Goal: Task Accomplishment & Management: Complete application form

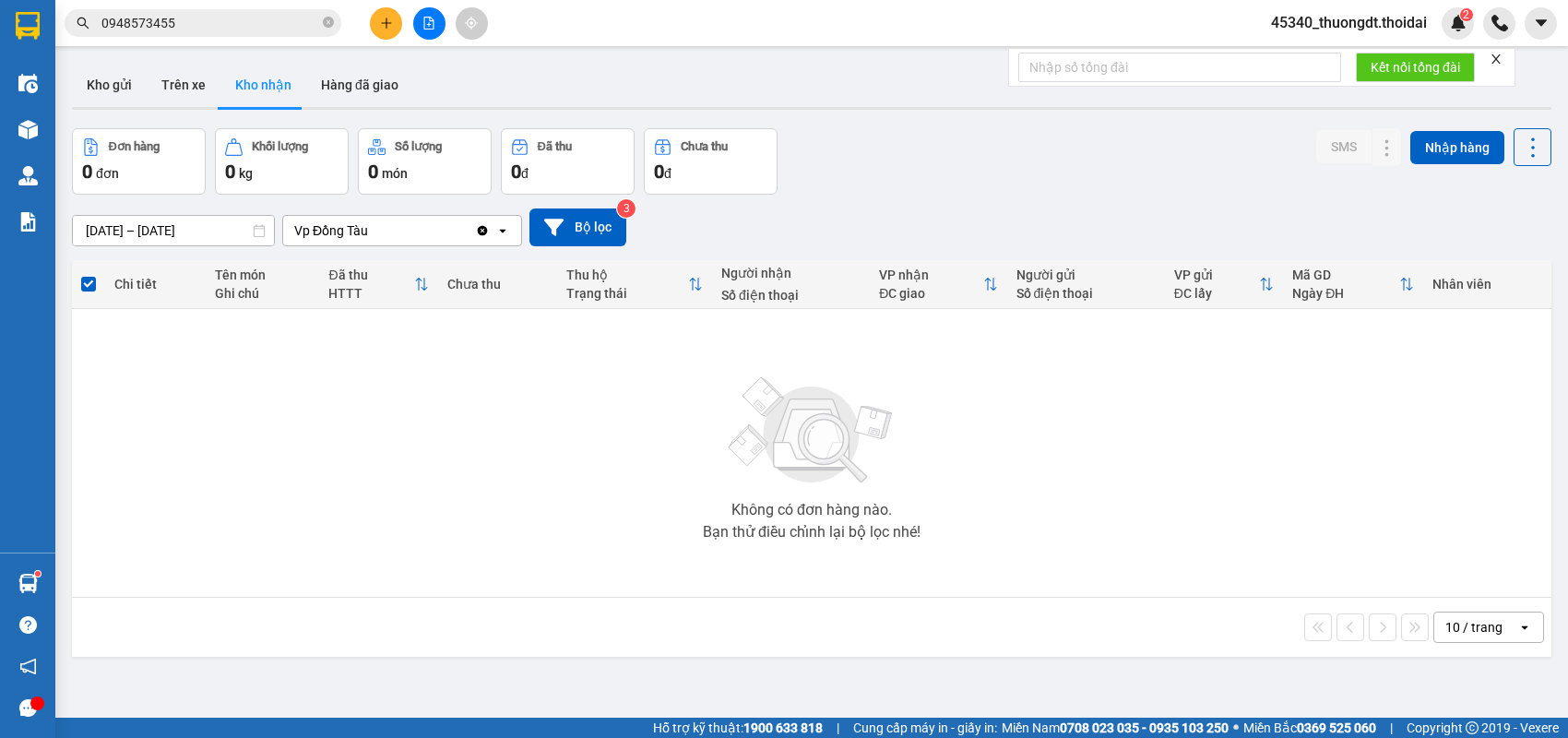
click at [375, 16] on button at bounding box center [386, 24] width 33 height 33
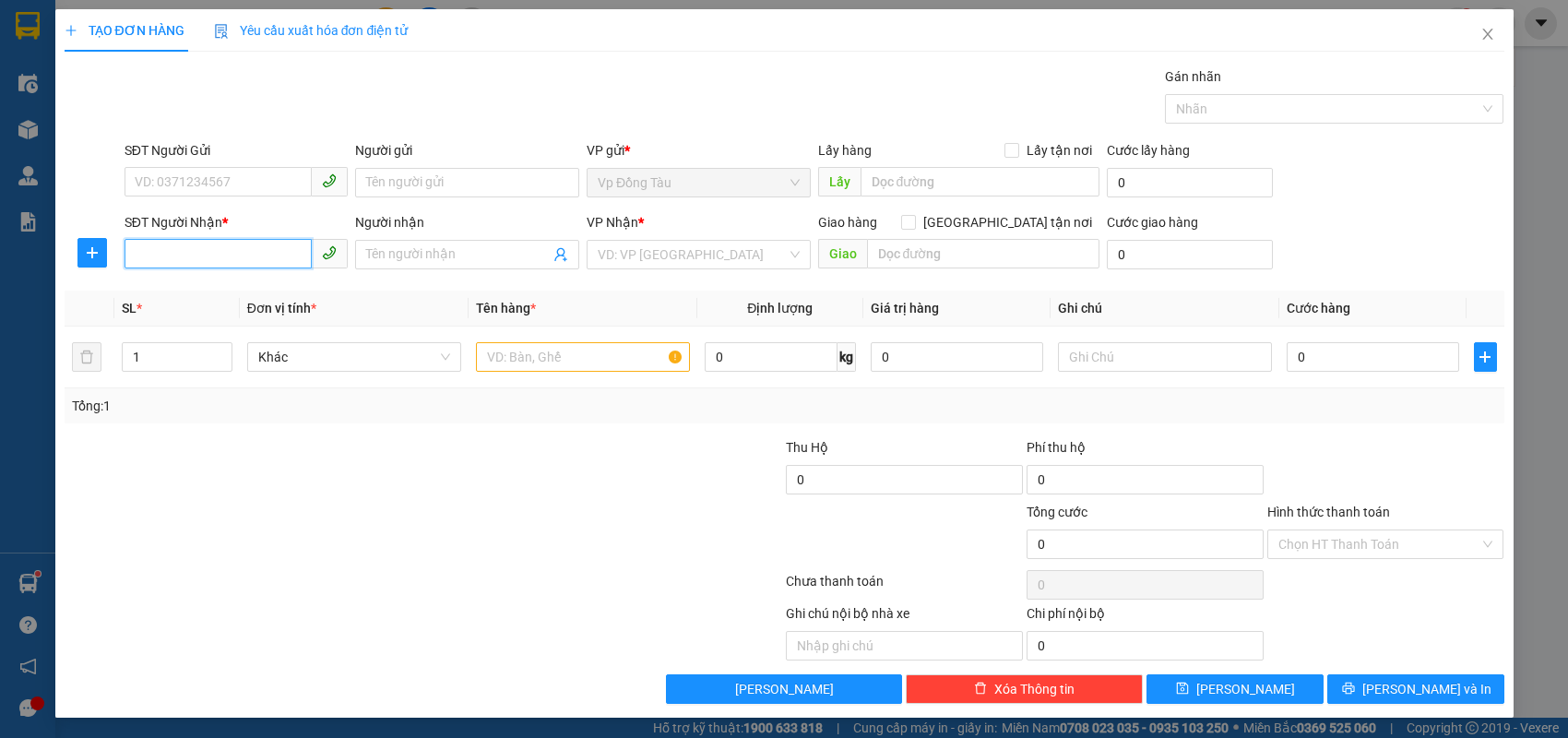
click at [220, 254] on input "SĐT Người Nhận *" at bounding box center [218, 254] width 188 height 30
type input "0912126698"
click at [214, 297] on div "0912126698 - Hồng" at bounding box center [236, 290] width 202 height 20
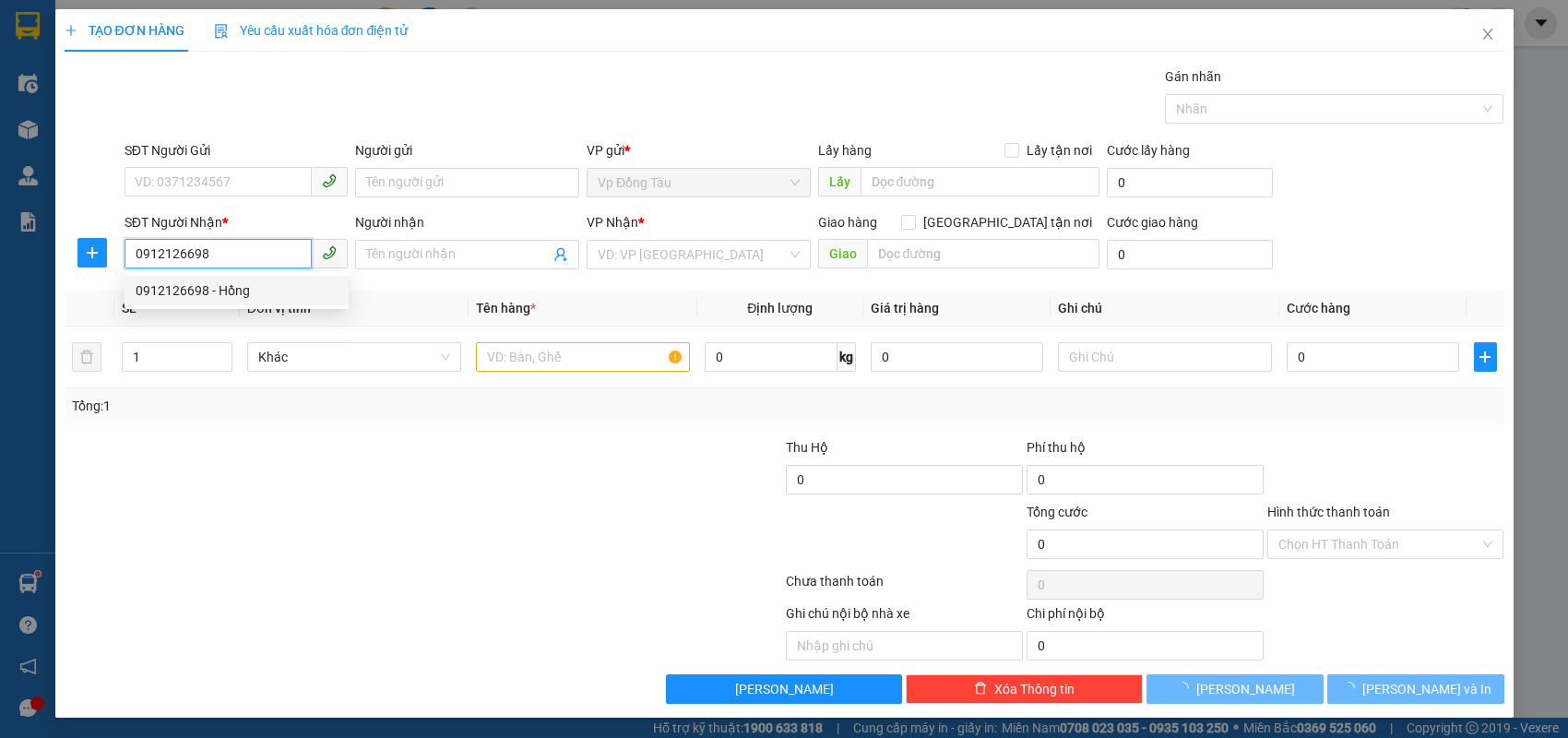
type input "Hồng"
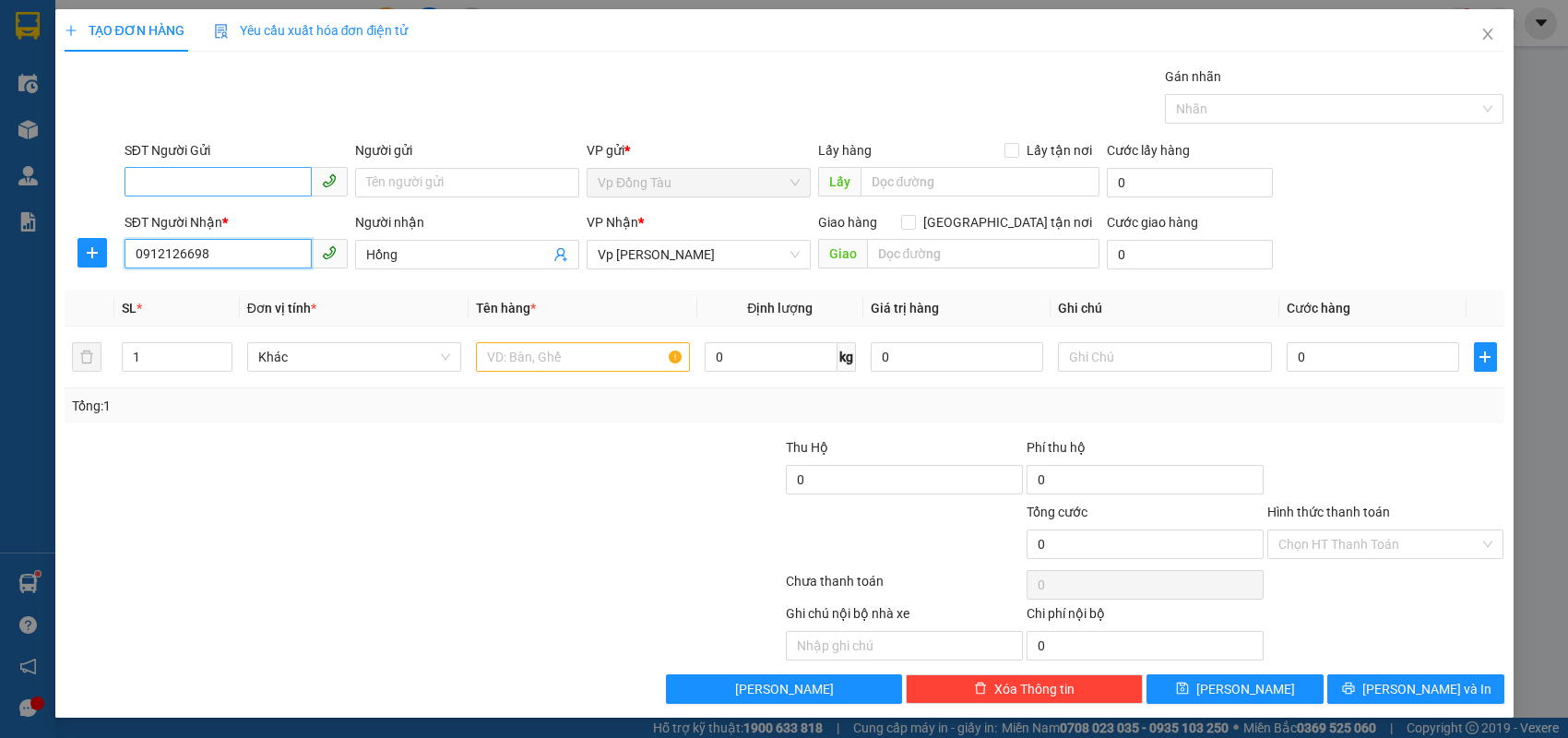
type input "0912126698"
click at [254, 179] on input "SĐT Người Gửi" at bounding box center [218, 182] width 188 height 30
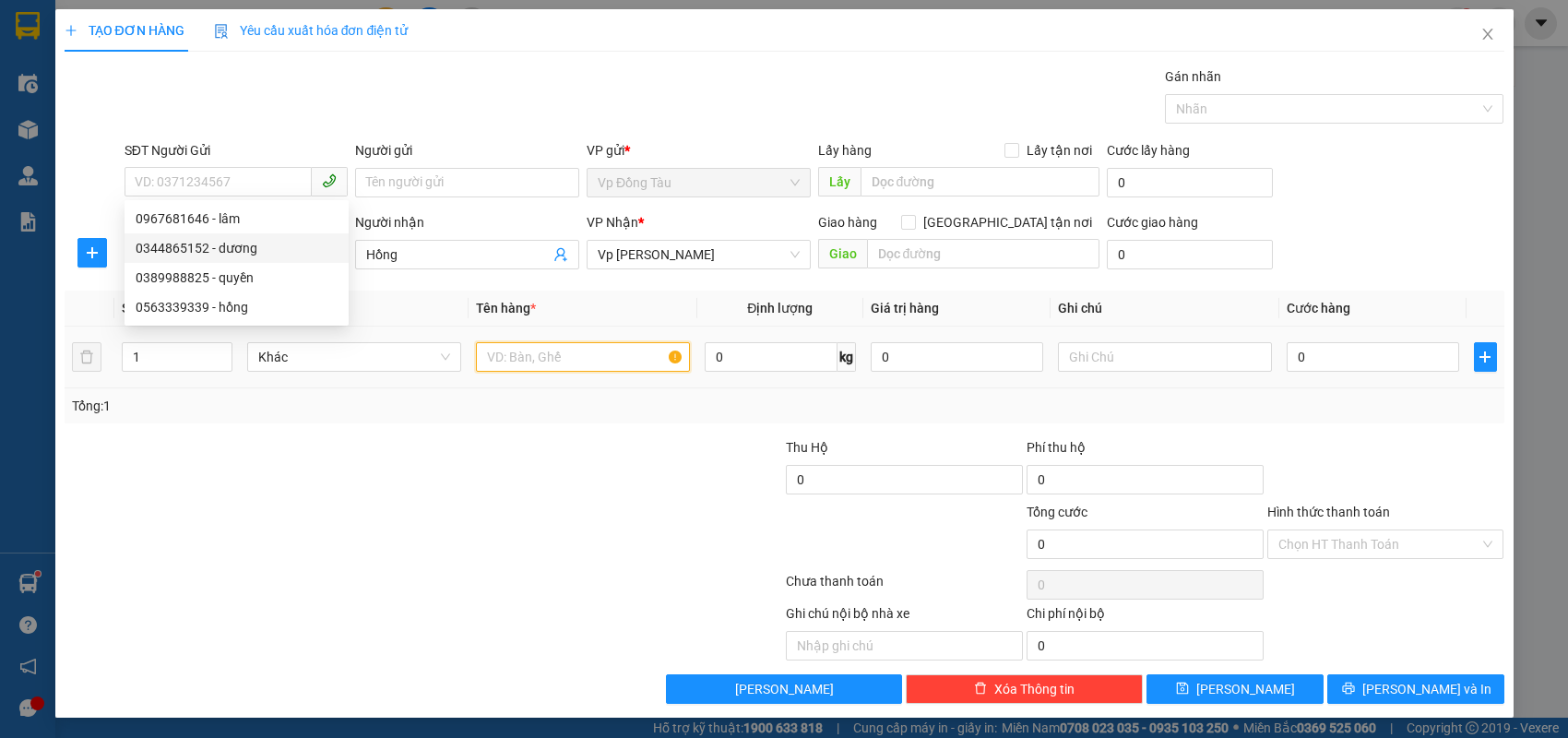
click at [575, 364] on input "text" at bounding box center [584, 357] width 214 height 30
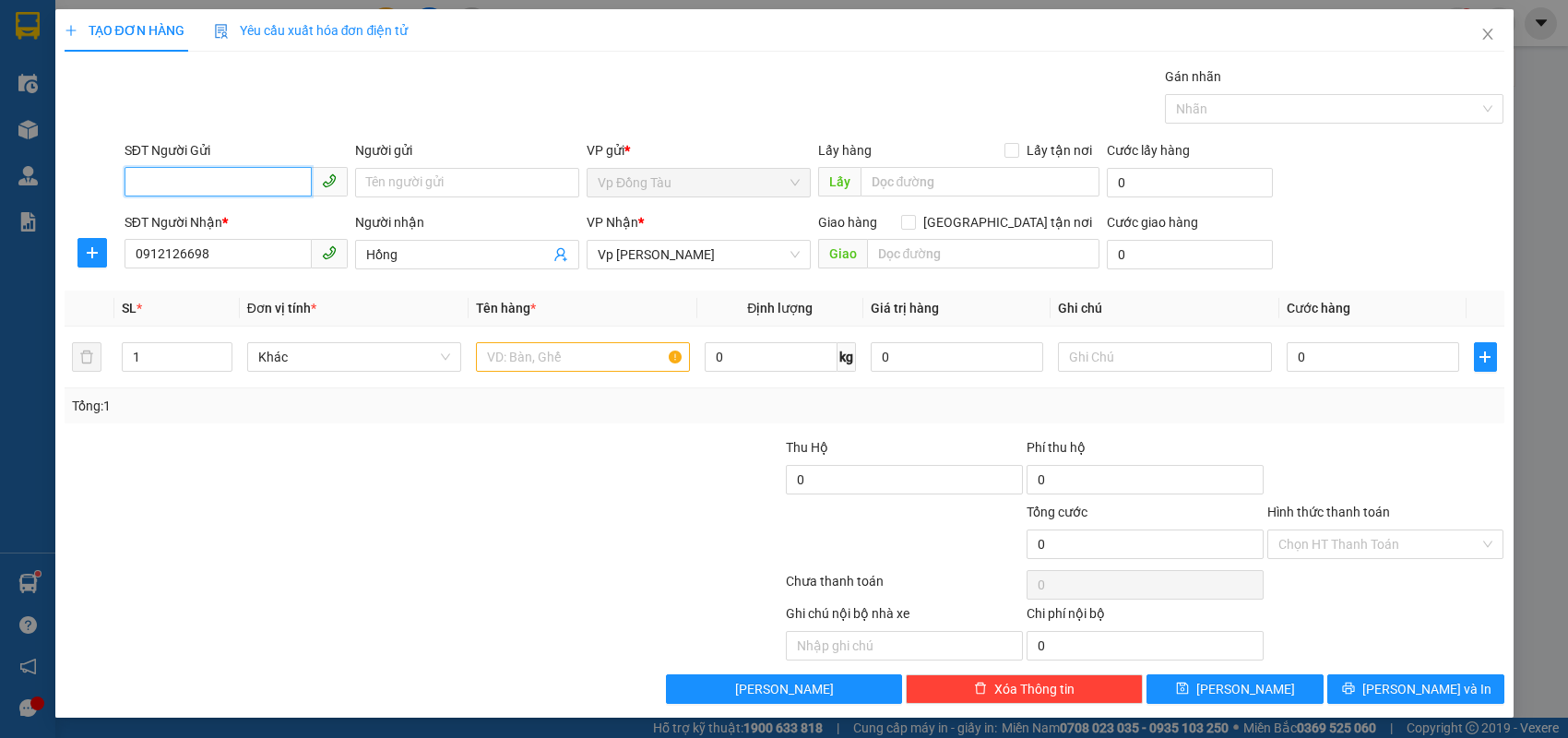
click at [222, 190] on input "SĐT Người Gửi" at bounding box center [218, 182] width 188 height 30
click at [168, 251] on div "0344865152 - dương" at bounding box center [236, 248] width 202 height 20
type input "0344865152"
type input "dương"
click at [636, 357] on input "text" at bounding box center [584, 357] width 214 height 30
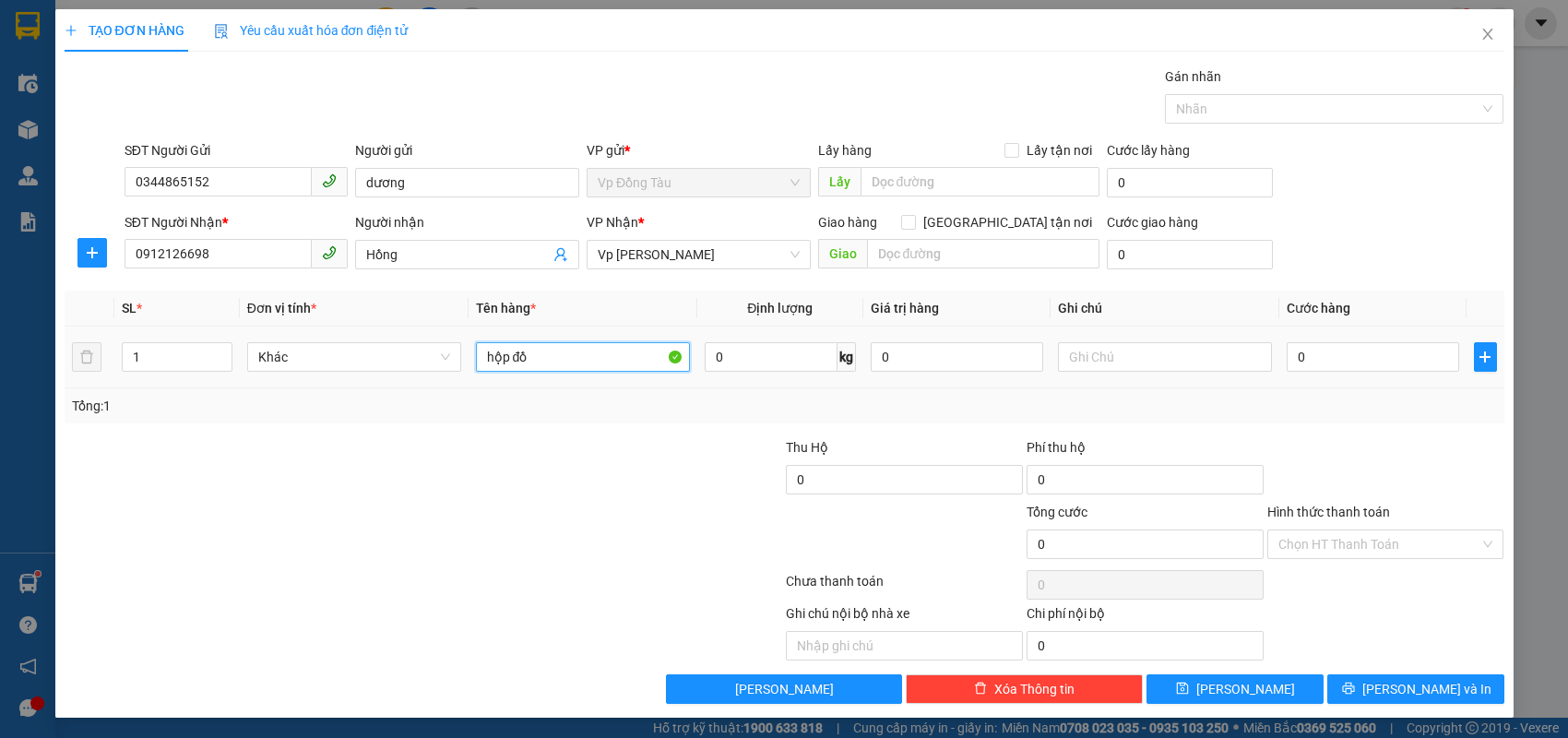
type input "hộp đồ"
click at [1310, 340] on div "0" at bounding box center [1373, 357] width 172 height 37
click at [1313, 347] on input "0" at bounding box center [1373, 357] width 172 height 30
type input "3"
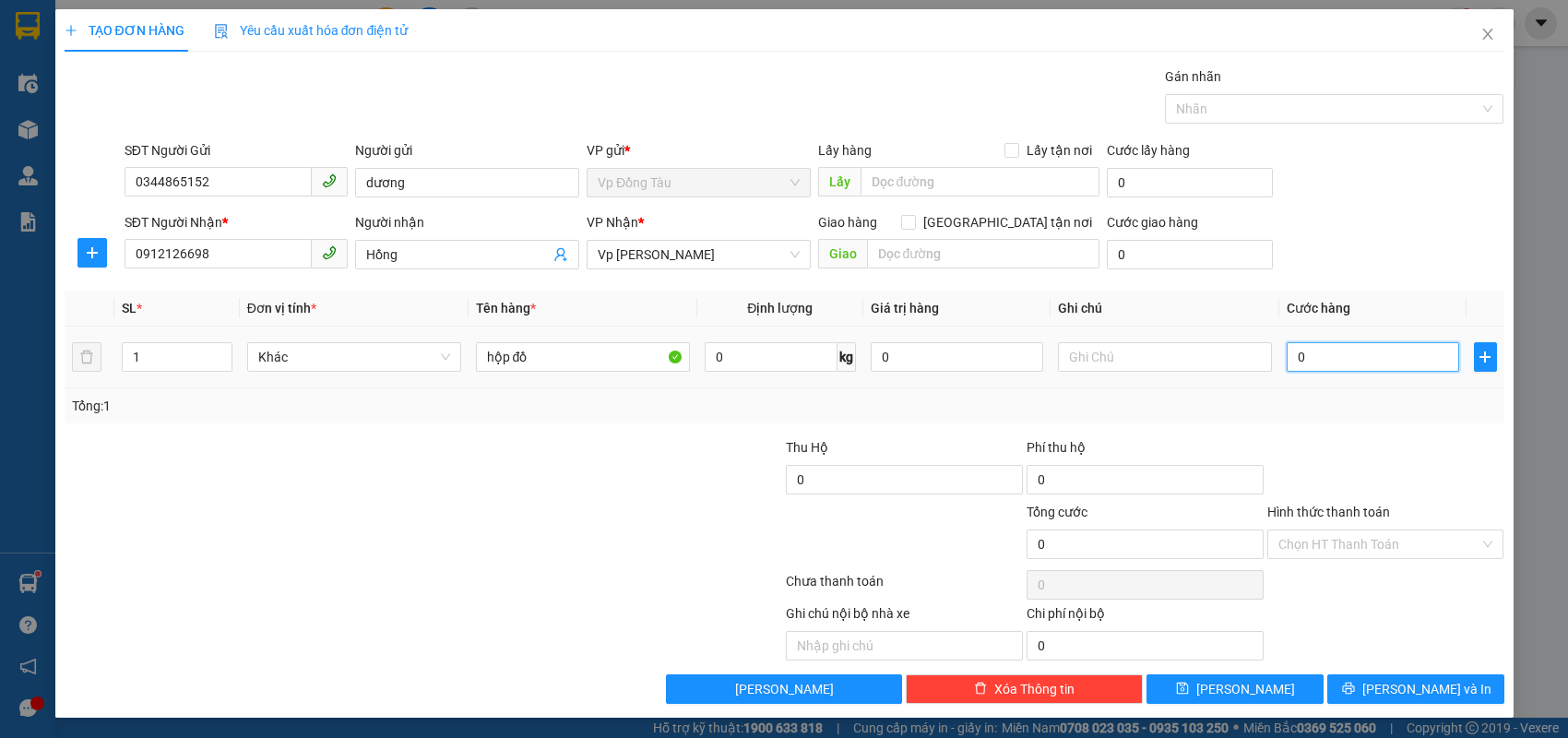
type input "3"
type input "30"
type input "30.000"
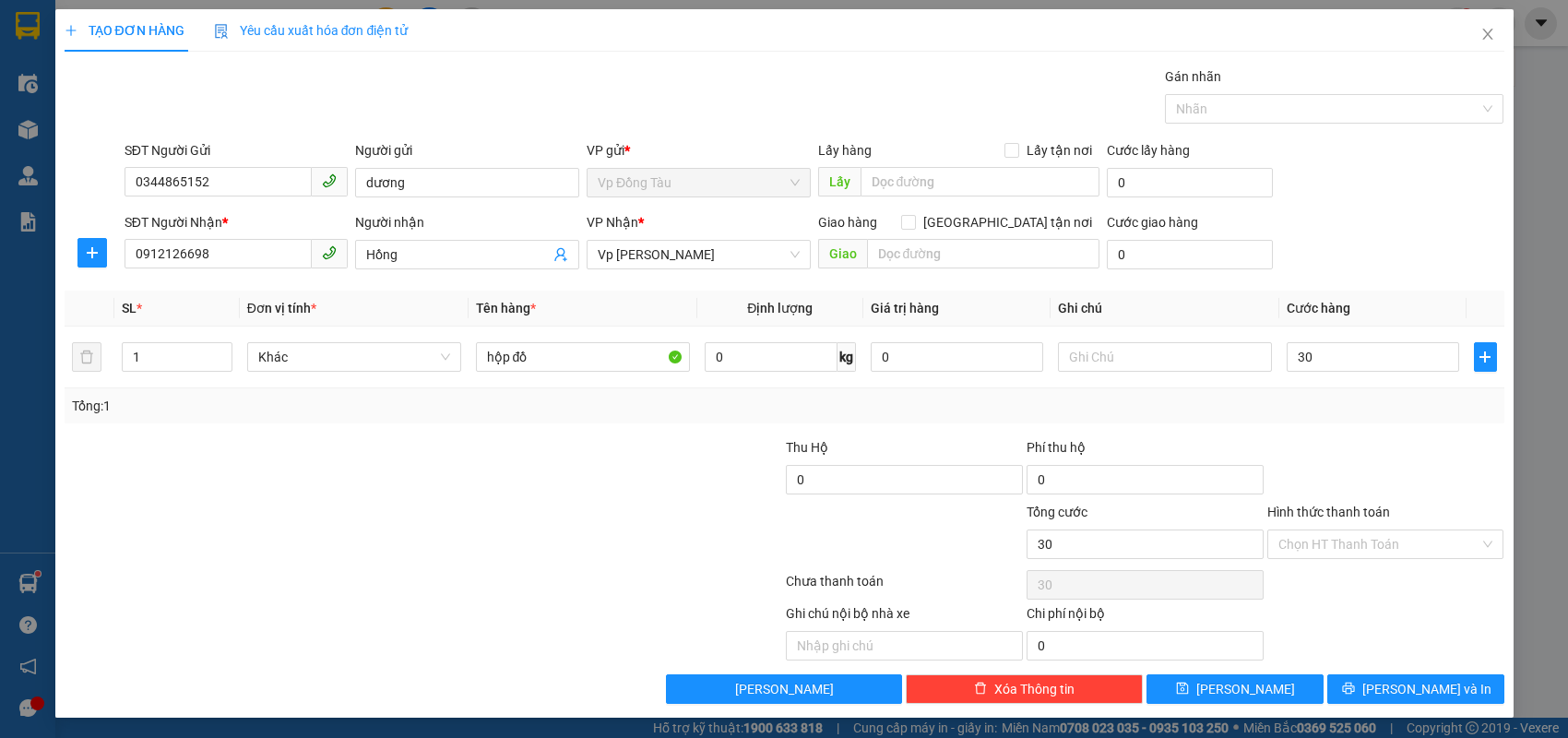
type input "30.000"
click at [1362, 485] on div at bounding box center [1386, 470] width 241 height 65
click at [1405, 686] on span "[PERSON_NAME] và In" at bounding box center [1426, 689] width 129 height 20
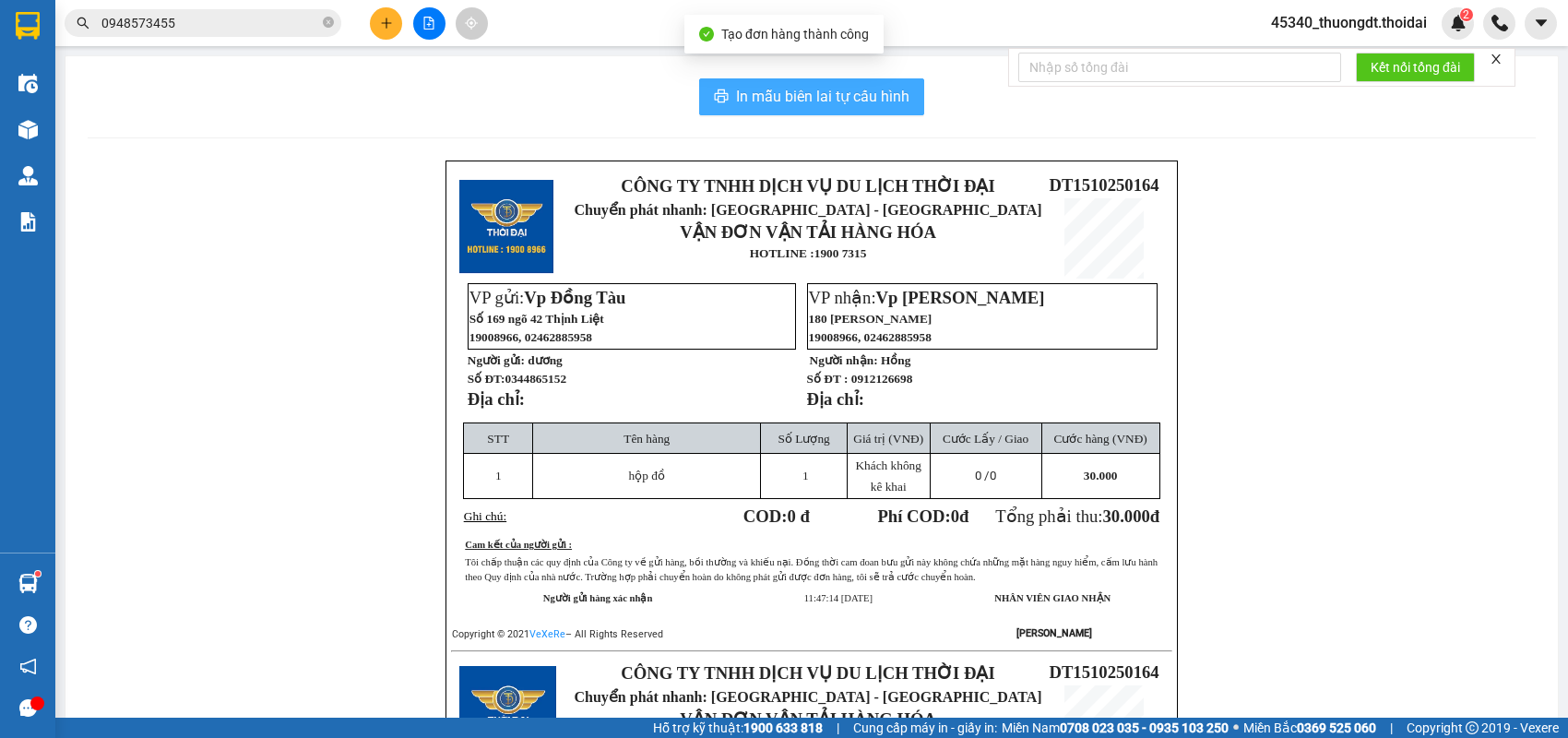
click at [803, 91] on span "In mẫu biên lai tự cấu hình" at bounding box center [823, 97] width 173 height 23
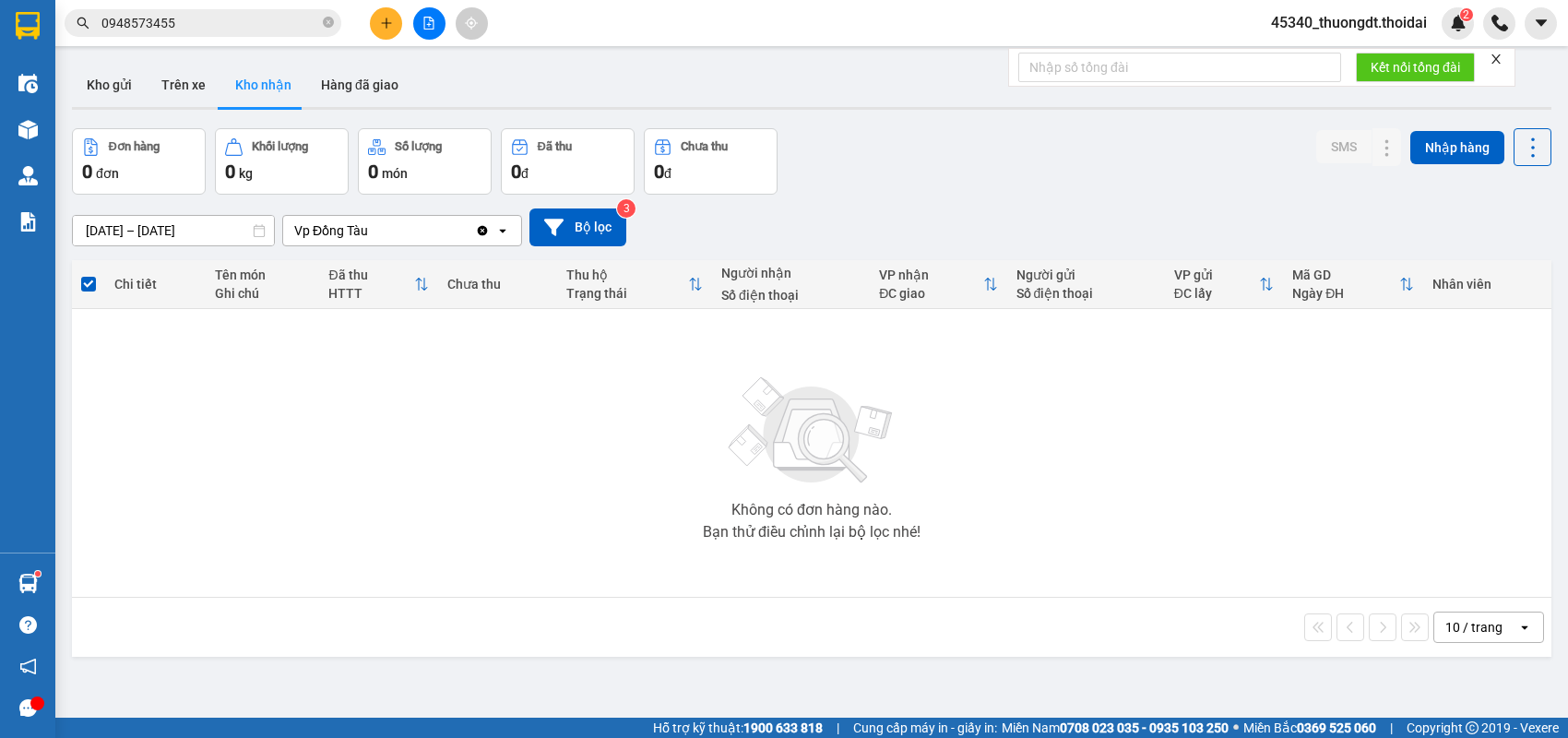
scroll to position [85, 0]
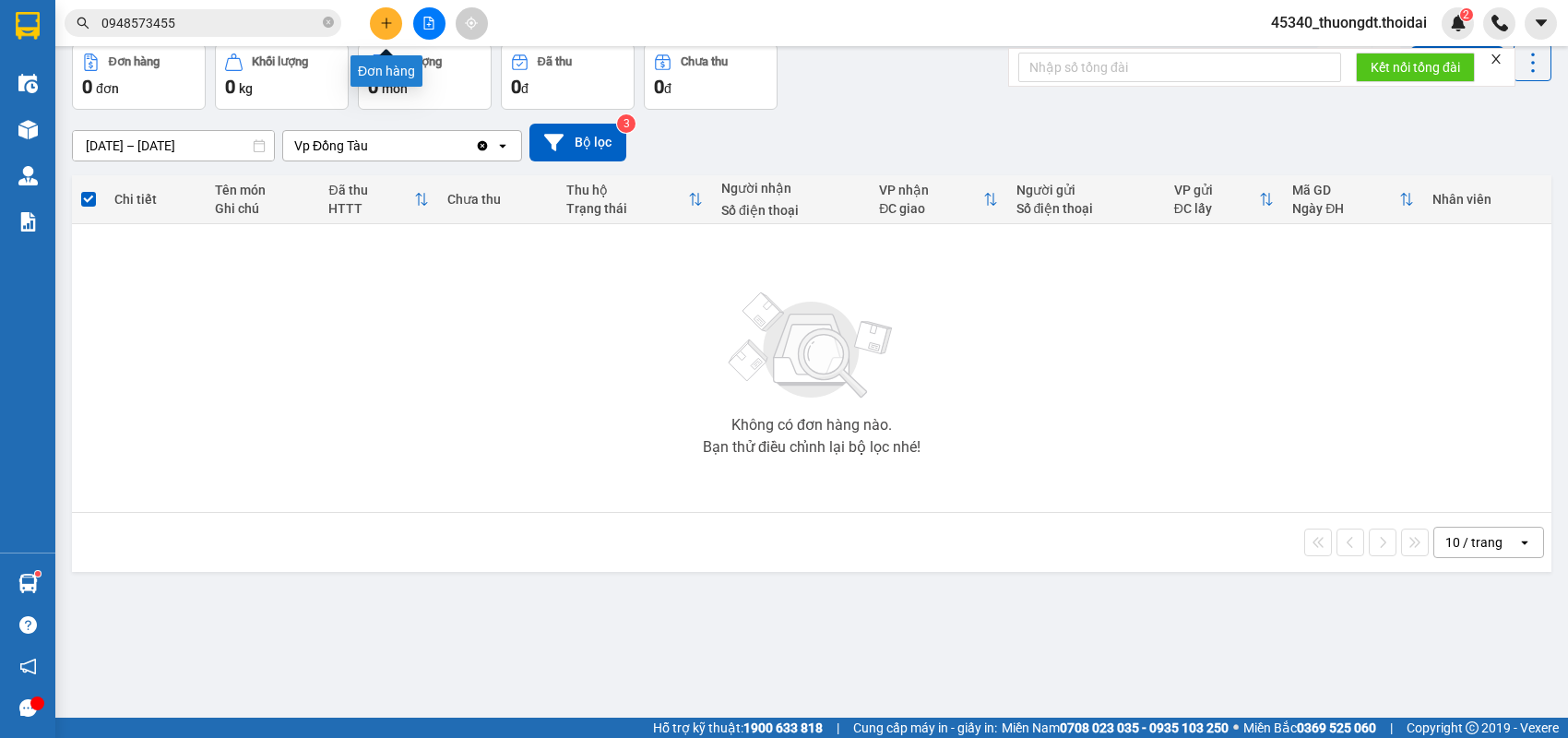
click at [385, 28] on icon "plus" at bounding box center [386, 23] width 13 height 13
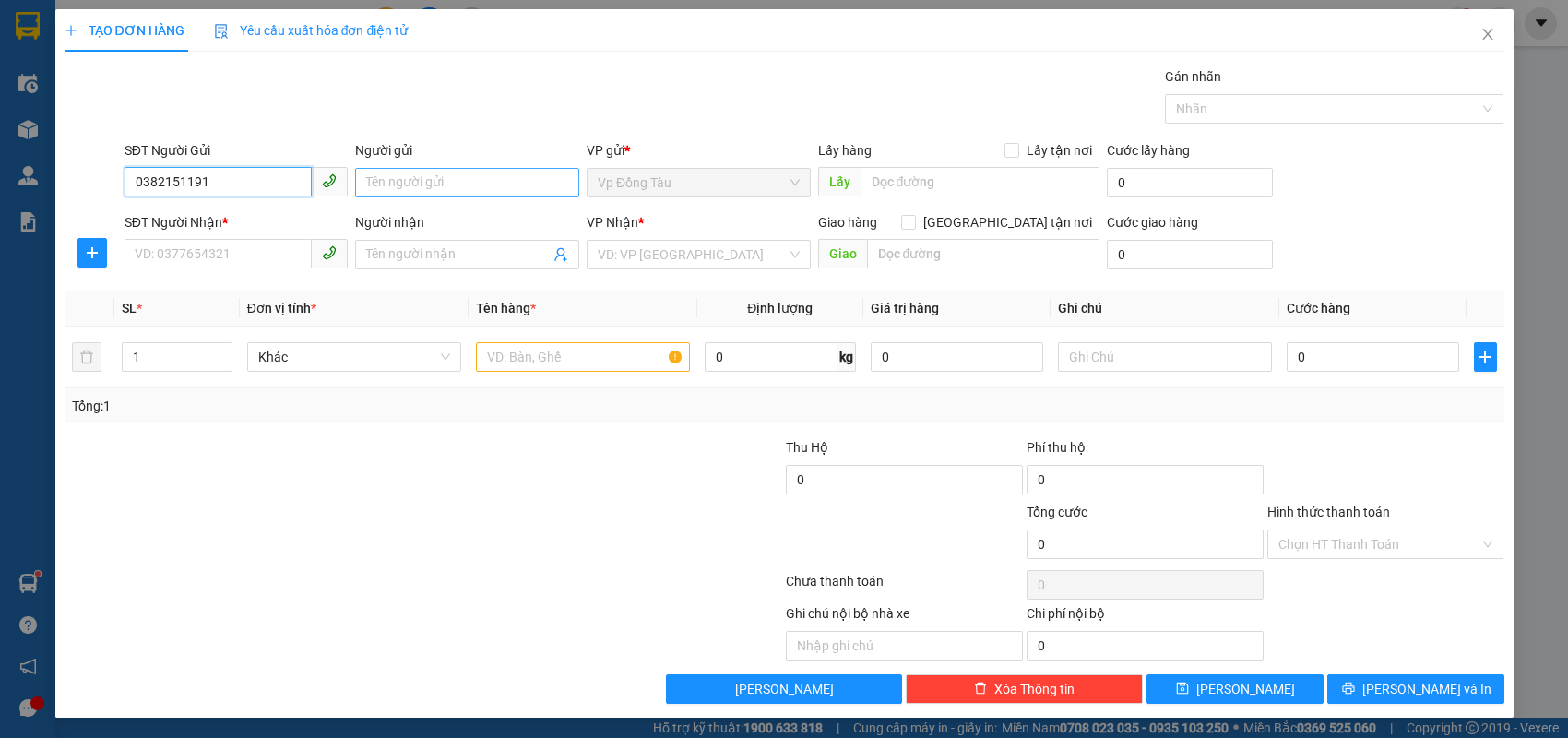
type input "0382151191"
click at [425, 181] on input "Người gửi" at bounding box center [467, 183] width 224 height 30
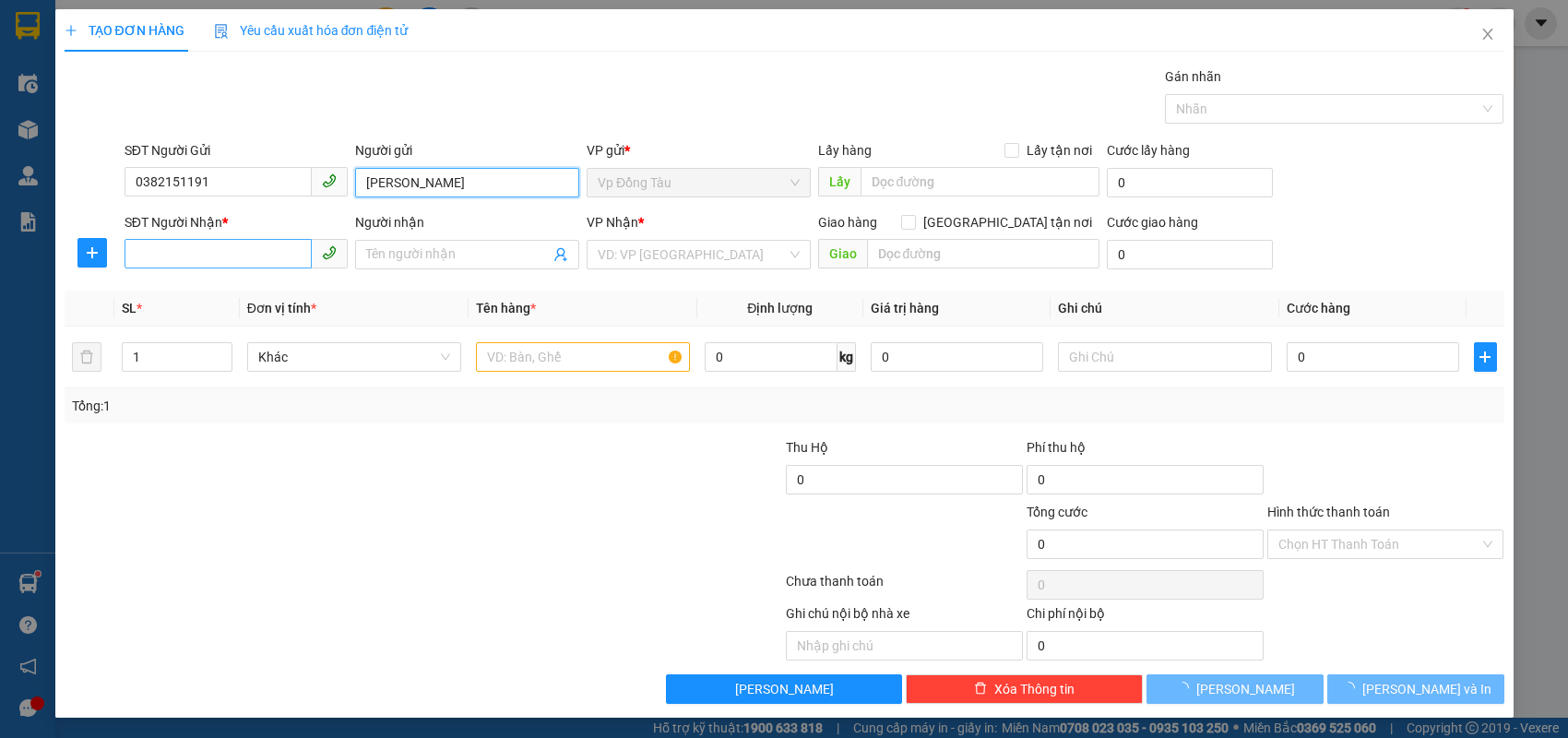
type input "[PERSON_NAME]"
click at [261, 260] on input "SĐT Người Nhận *" at bounding box center [218, 254] width 188 height 30
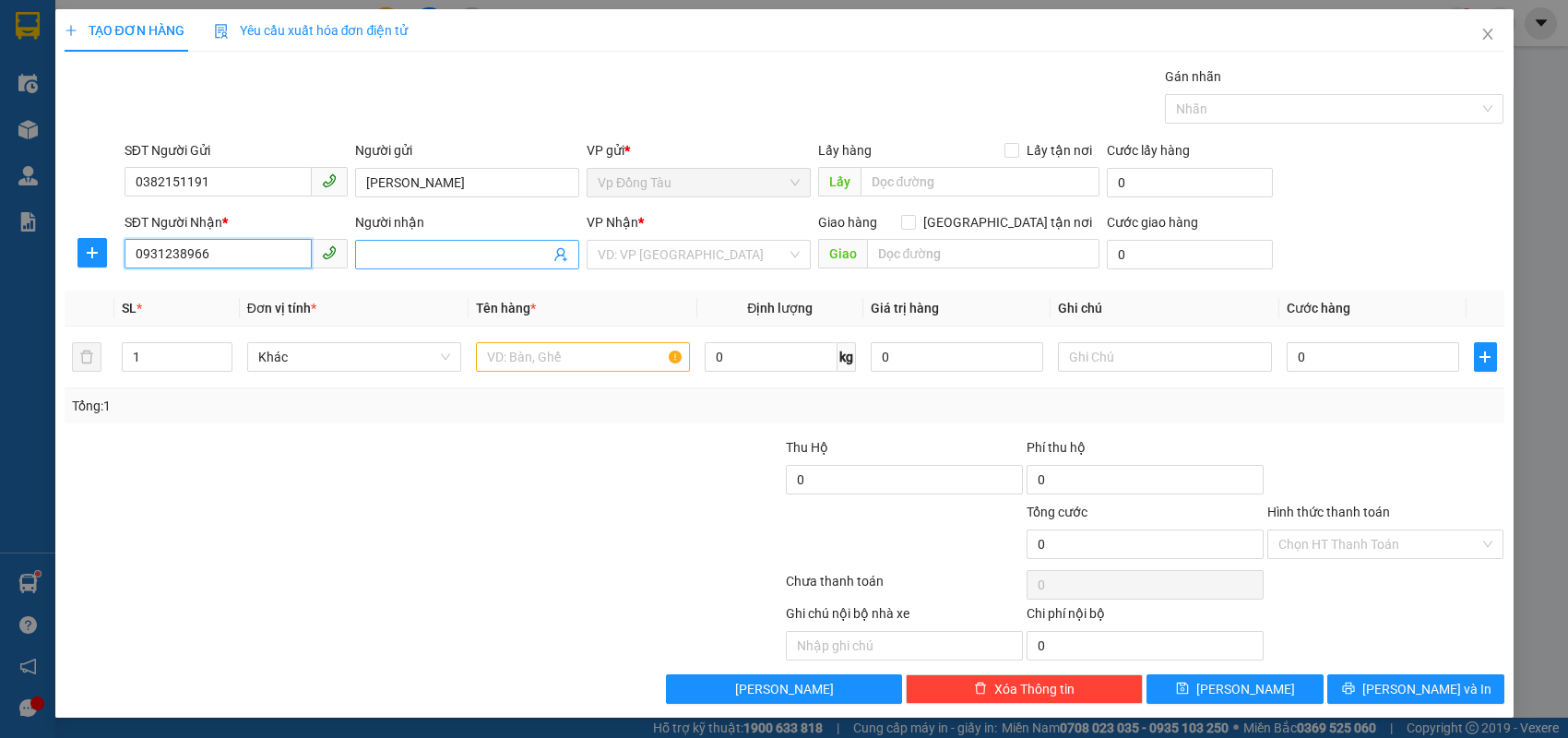
type input "0931238966"
click at [420, 262] on input "Người nhận" at bounding box center [458, 255] width 184 height 20
type input "c chăm"
click at [393, 541] on div at bounding box center [303, 535] width 481 height 65
click at [580, 359] on input "text" at bounding box center [584, 357] width 214 height 30
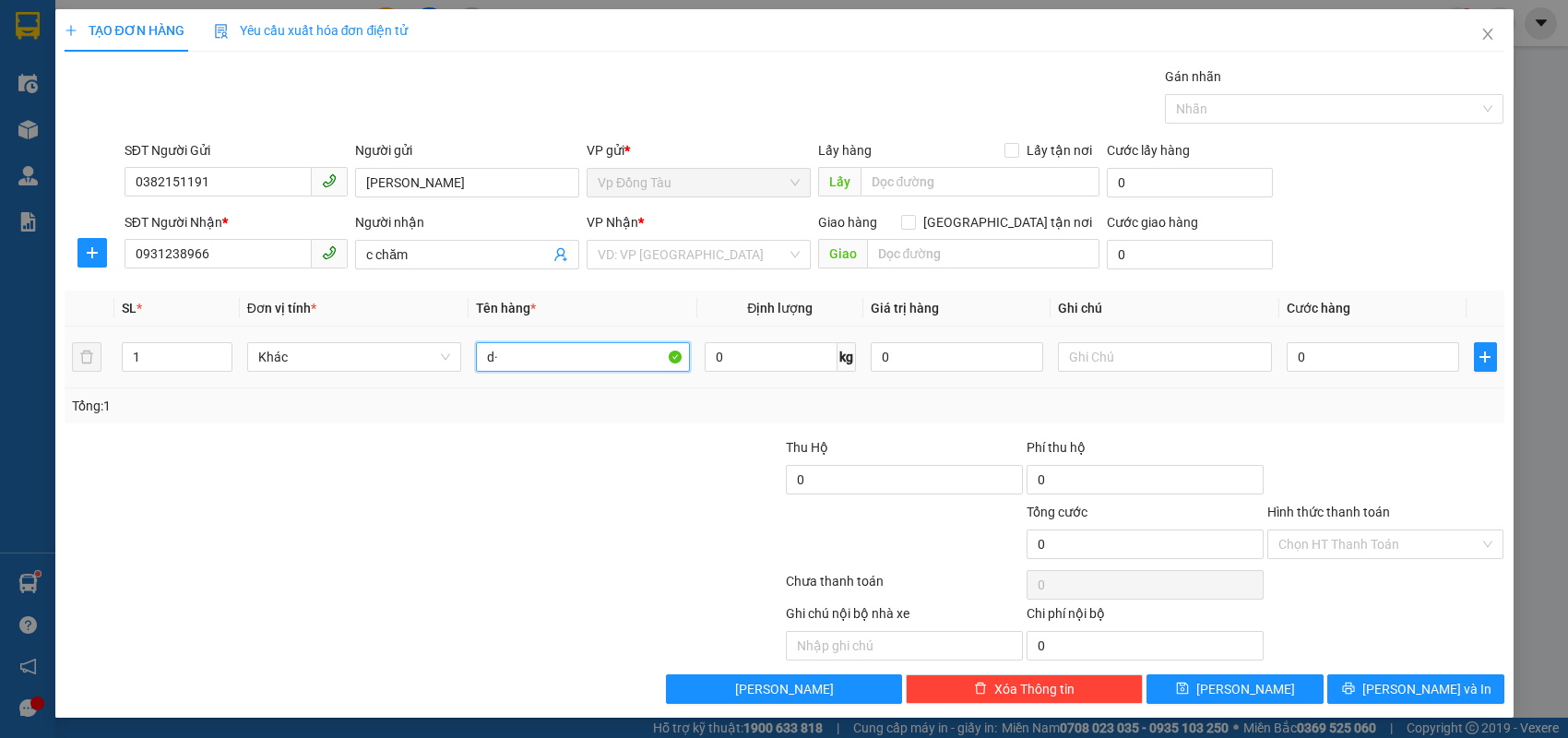
type input "d"
type input "đồ ăn"
click at [1343, 352] on input "0" at bounding box center [1373, 357] width 172 height 30
type input "3"
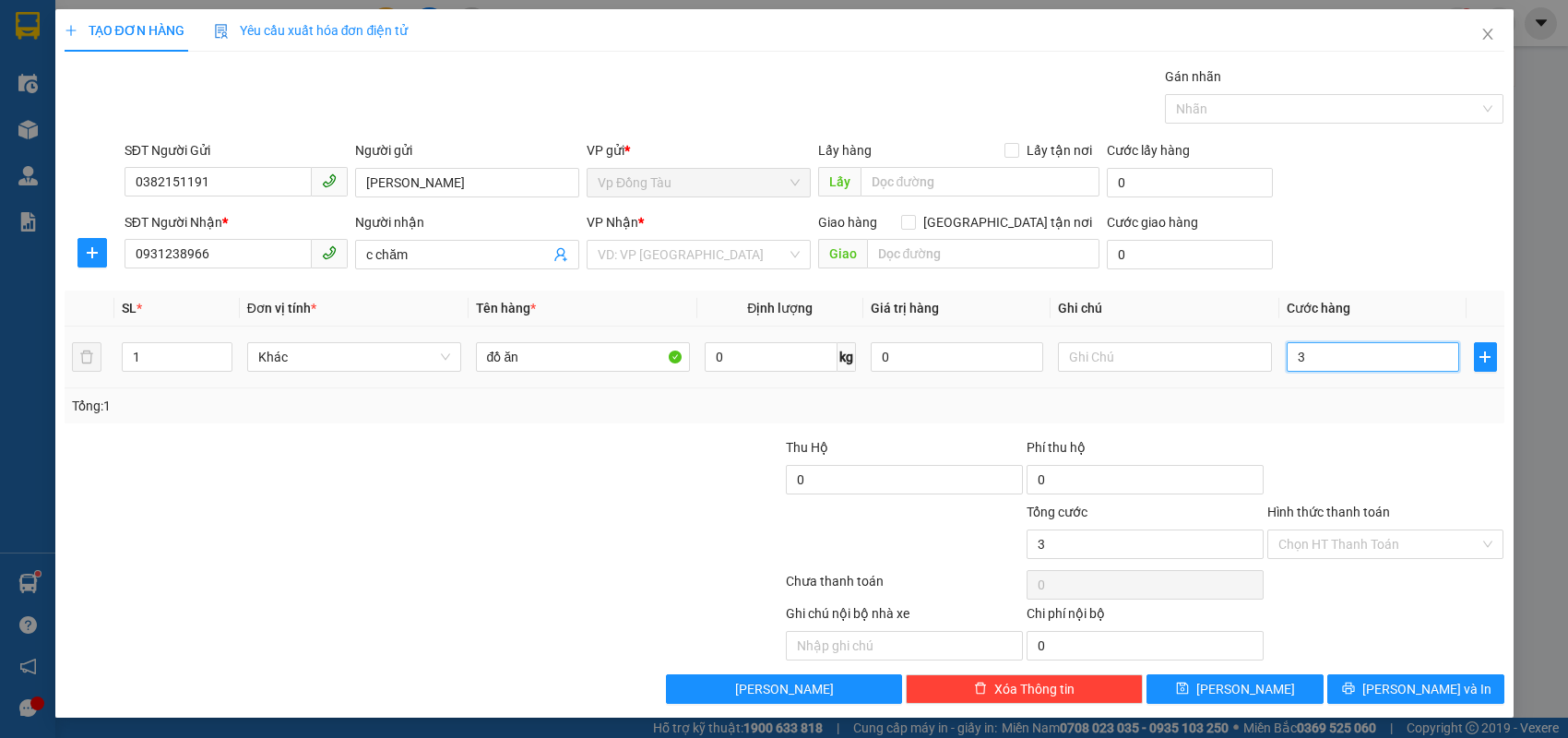
type input "3"
type input "30"
type input "30.000"
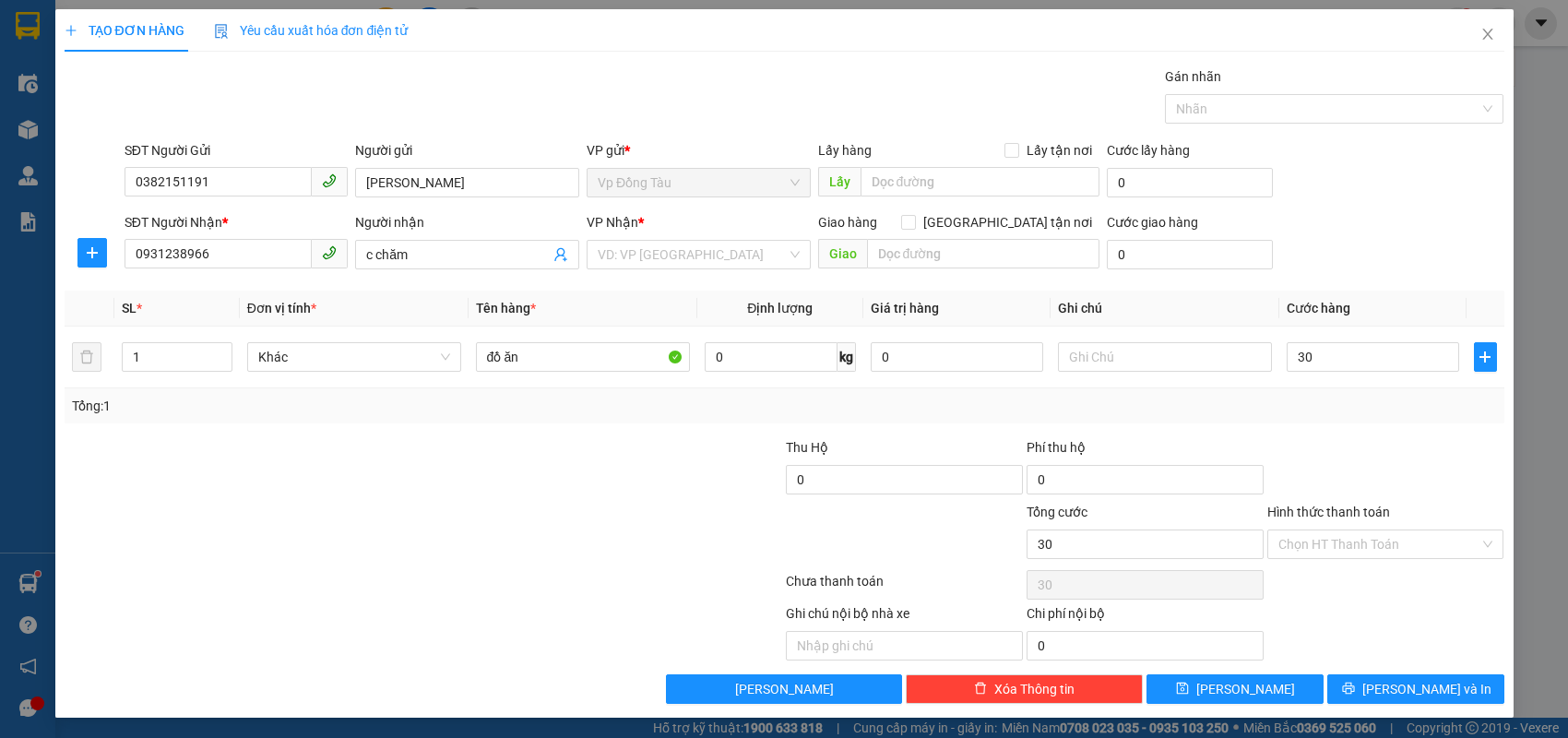
type input "30.000"
click at [1342, 417] on div "Tổng: 1" at bounding box center [784, 406] width 1440 height 35
click at [727, 259] on input "search" at bounding box center [693, 255] width 189 height 28
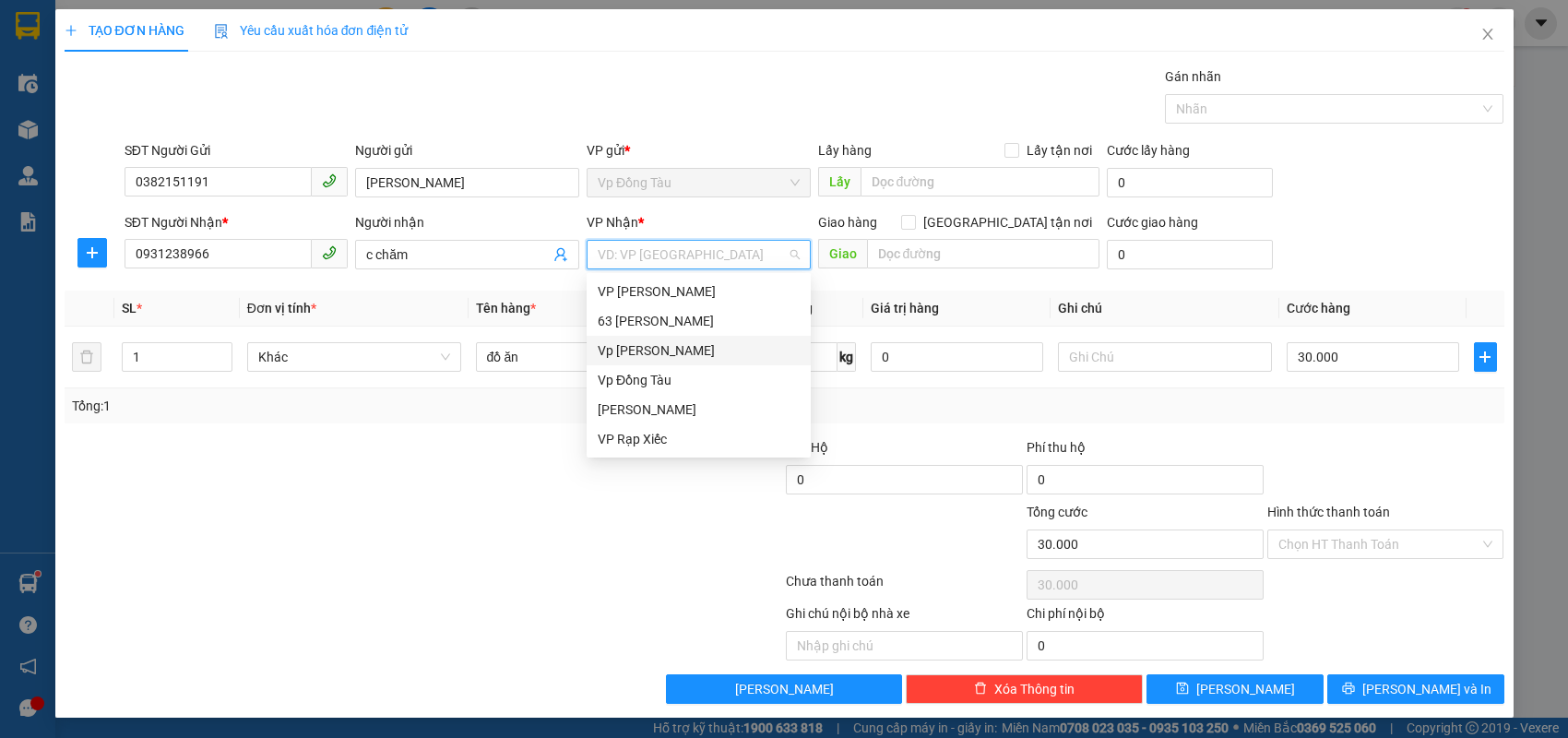
click at [702, 349] on div "Vp [PERSON_NAME]" at bounding box center [698, 350] width 202 height 20
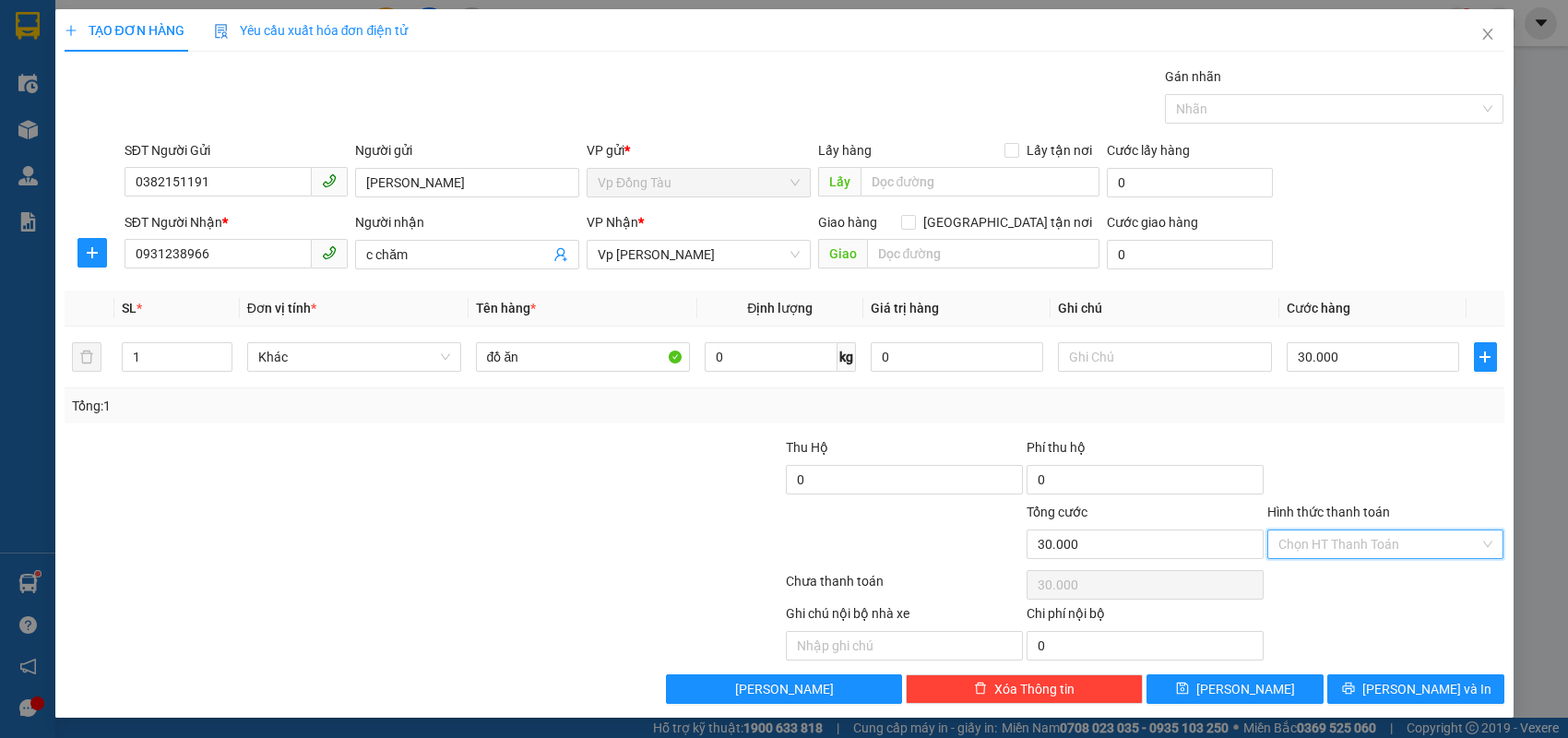
click at [1336, 544] on input "Hình thức thanh toán" at bounding box center [1380, 544] width 202 height 28
click at [1358, 476] on div at bounding box center [1386, 470] width 241 height 65
click at [1365, 362] on input "30.000" at bounding box center [1373, 357] width 172 height 30
type input "4"
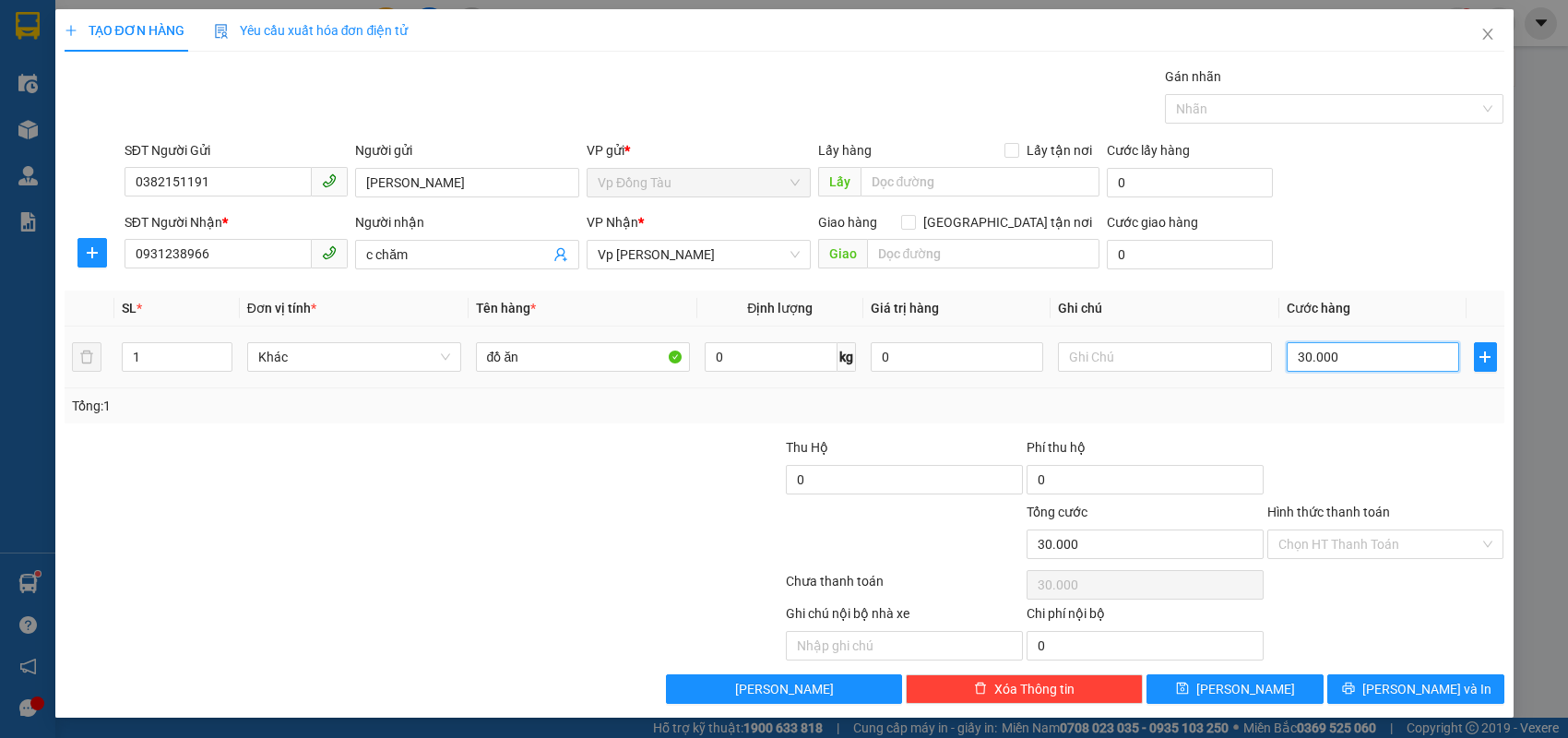
type input "4"
type input "40"
type input "40.000"
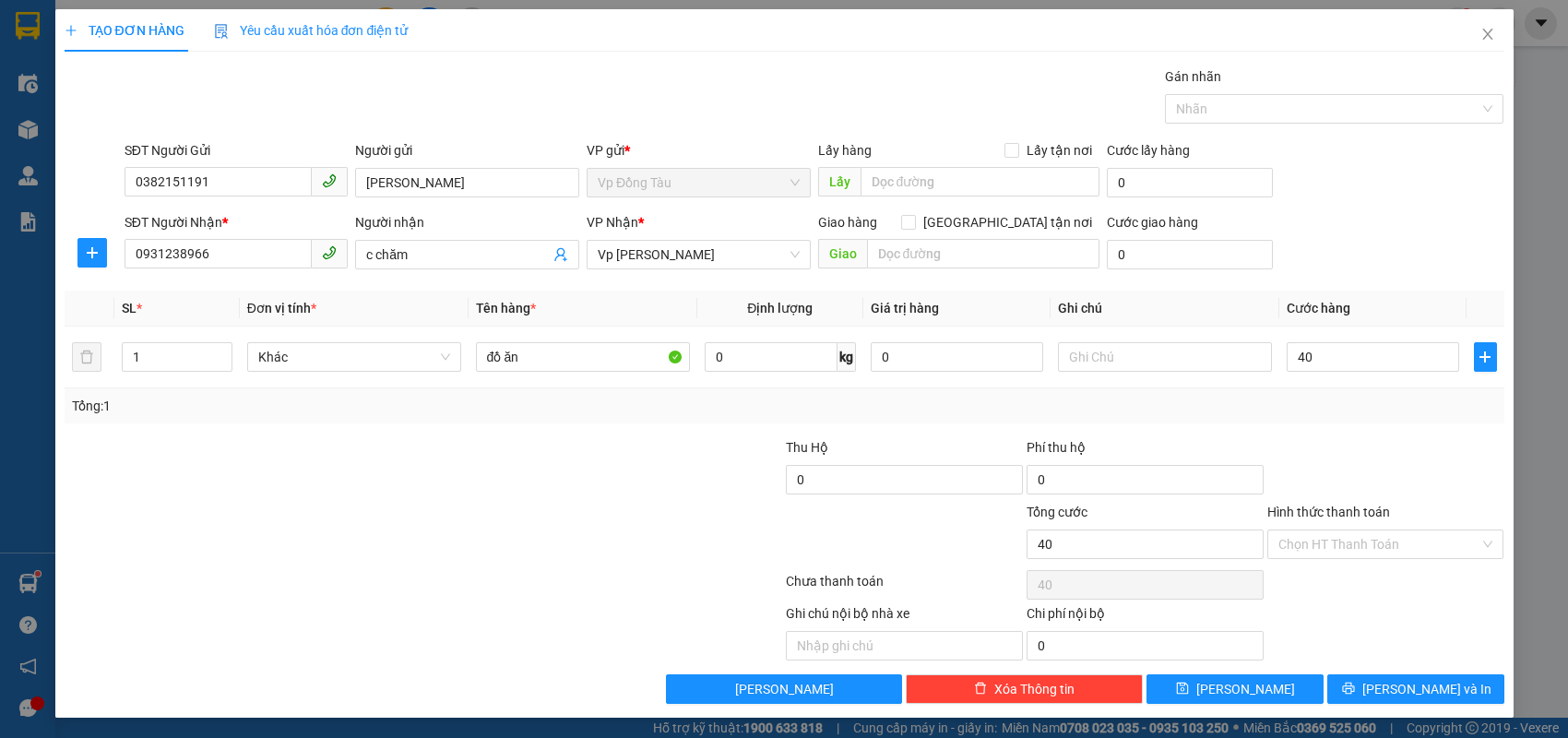
type input "40.000"
click at [1390, 467] on div at bounding box center [1386, 470] width 241 height 65
click at [1393, 683] on button "[PERSON_NAME] và In" at bounding box center [1416, 689] width 177 height 30
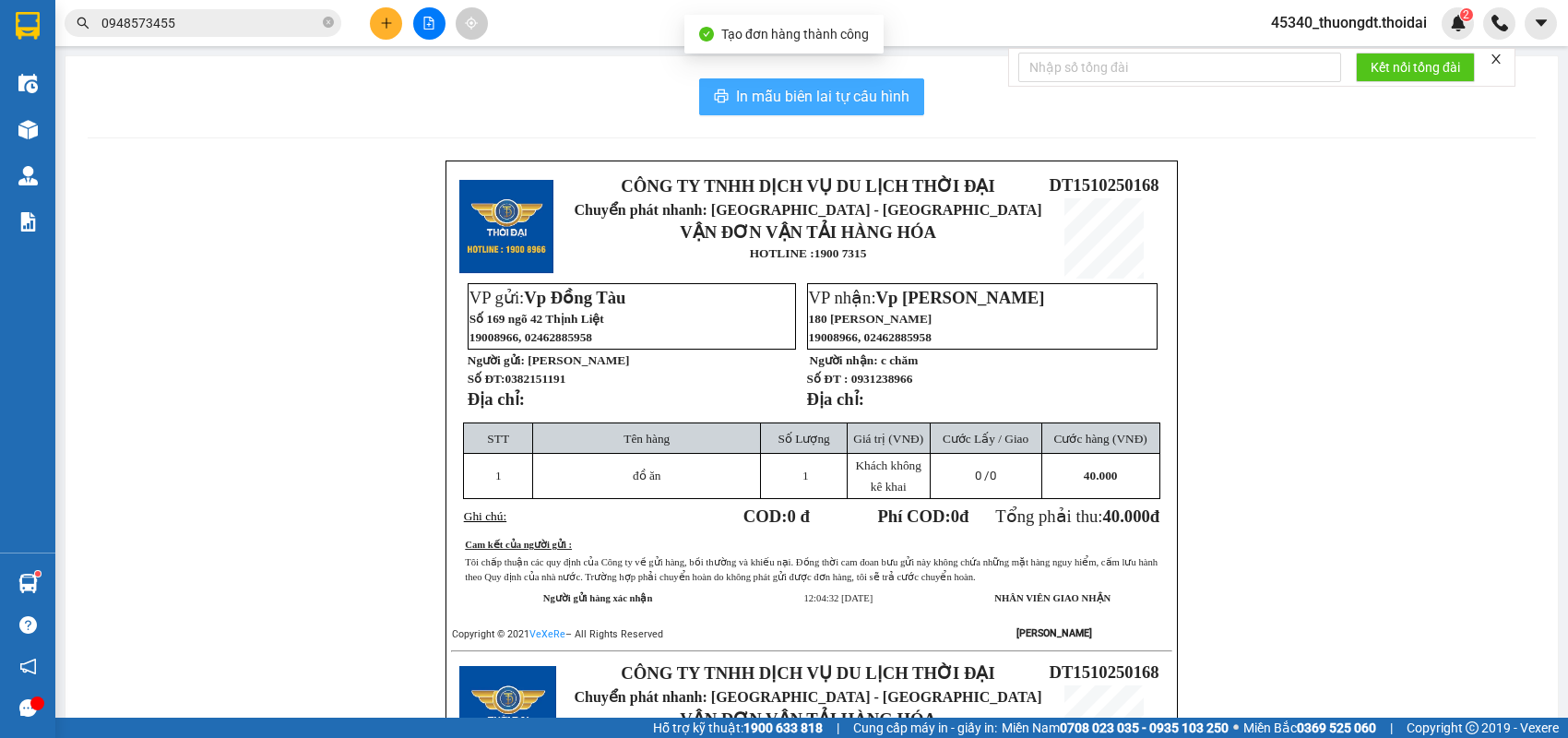
click at [773, 91] on span "In mẫu biên lai tự cấu hình" at bounding box center [823, 97] width 173 height 23
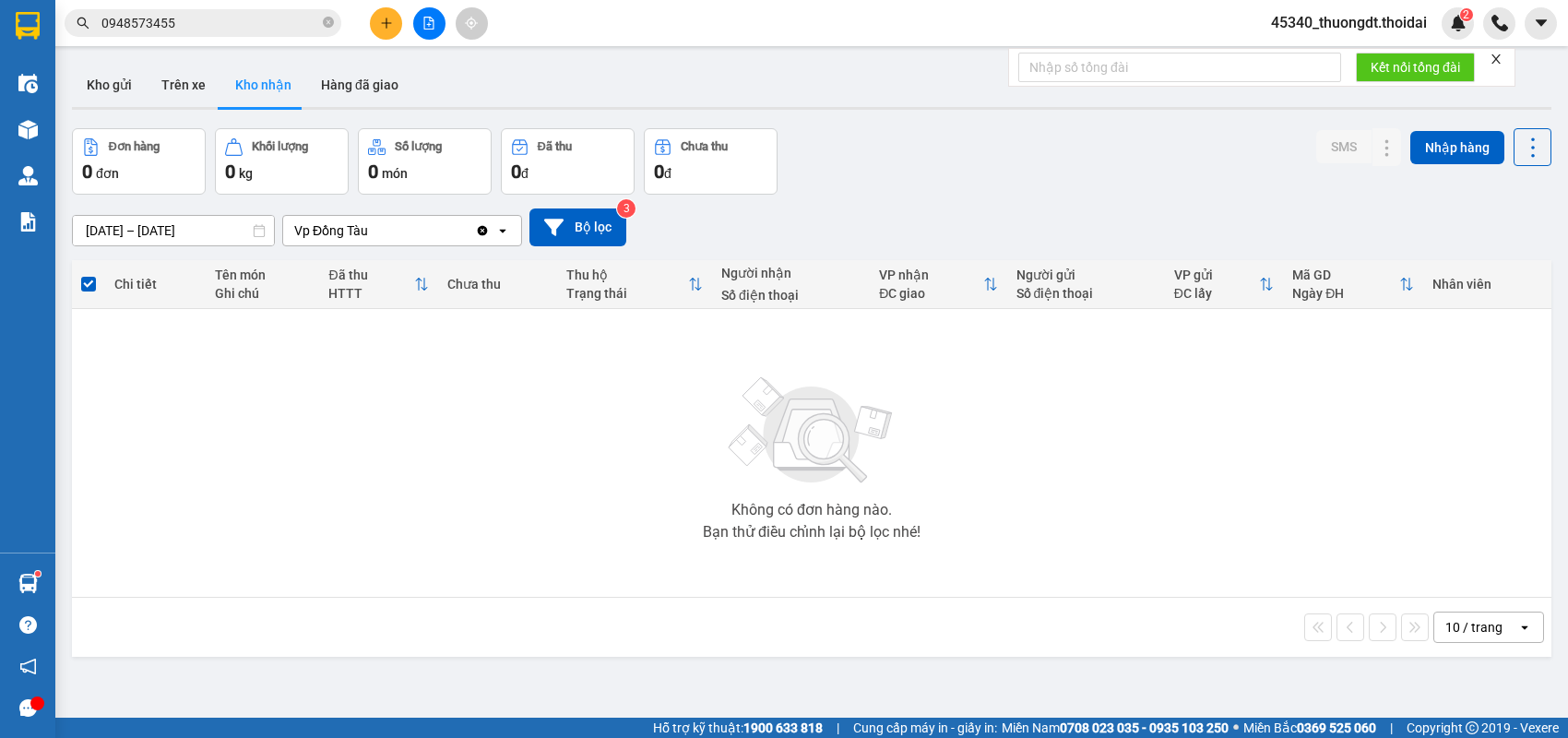
click at [383, 22] on icon "plus" at bounding box center [386, 23] width 13 height 13
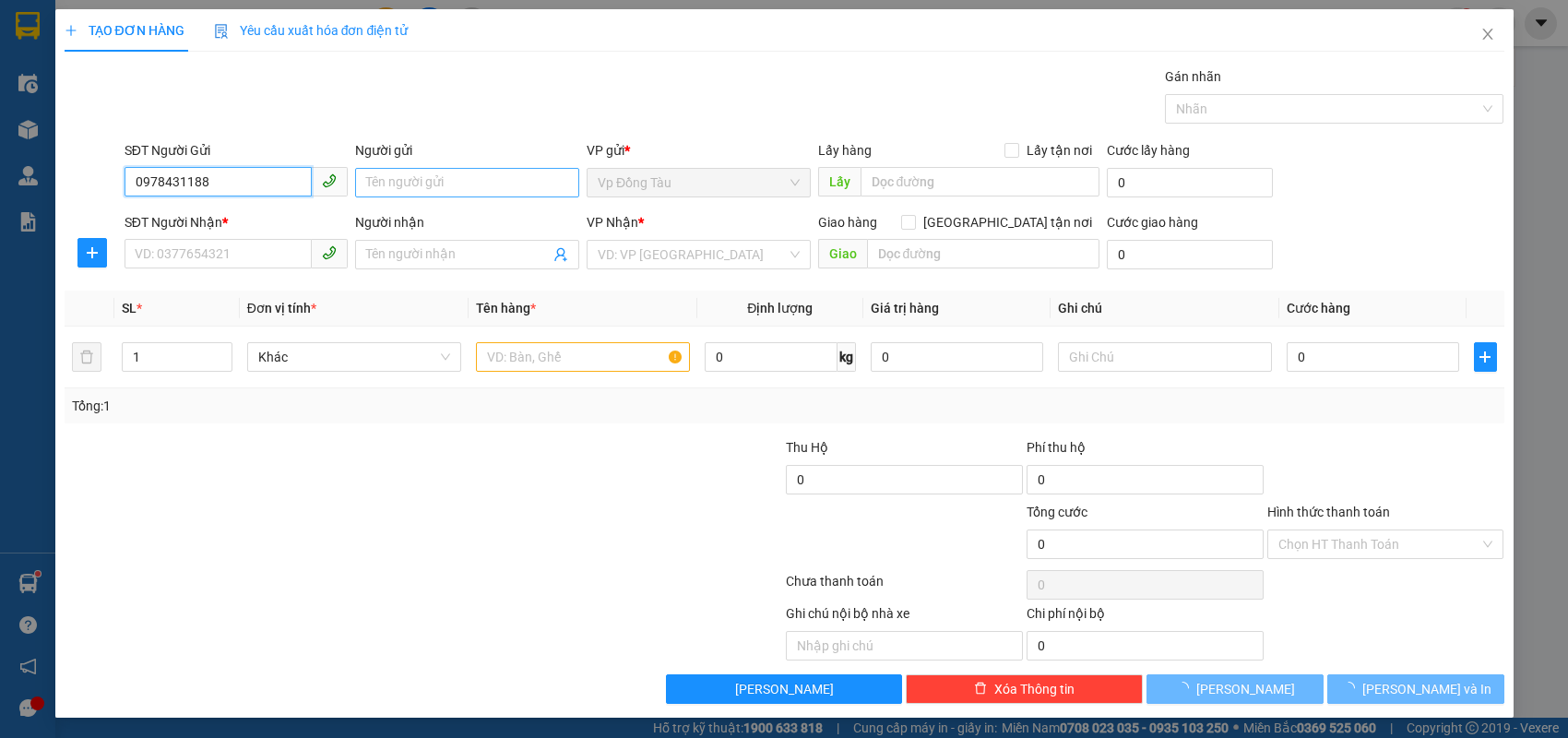
type input "0978431188"
click at [417, 193] on input "Người gửi" at bounding box center [467, 183] width 224 height 30
type input "bách hòa phát"
click at [251, 249] on input "SĐT Người Nhận *" at bounding box center [218, 254] width 188 height 30
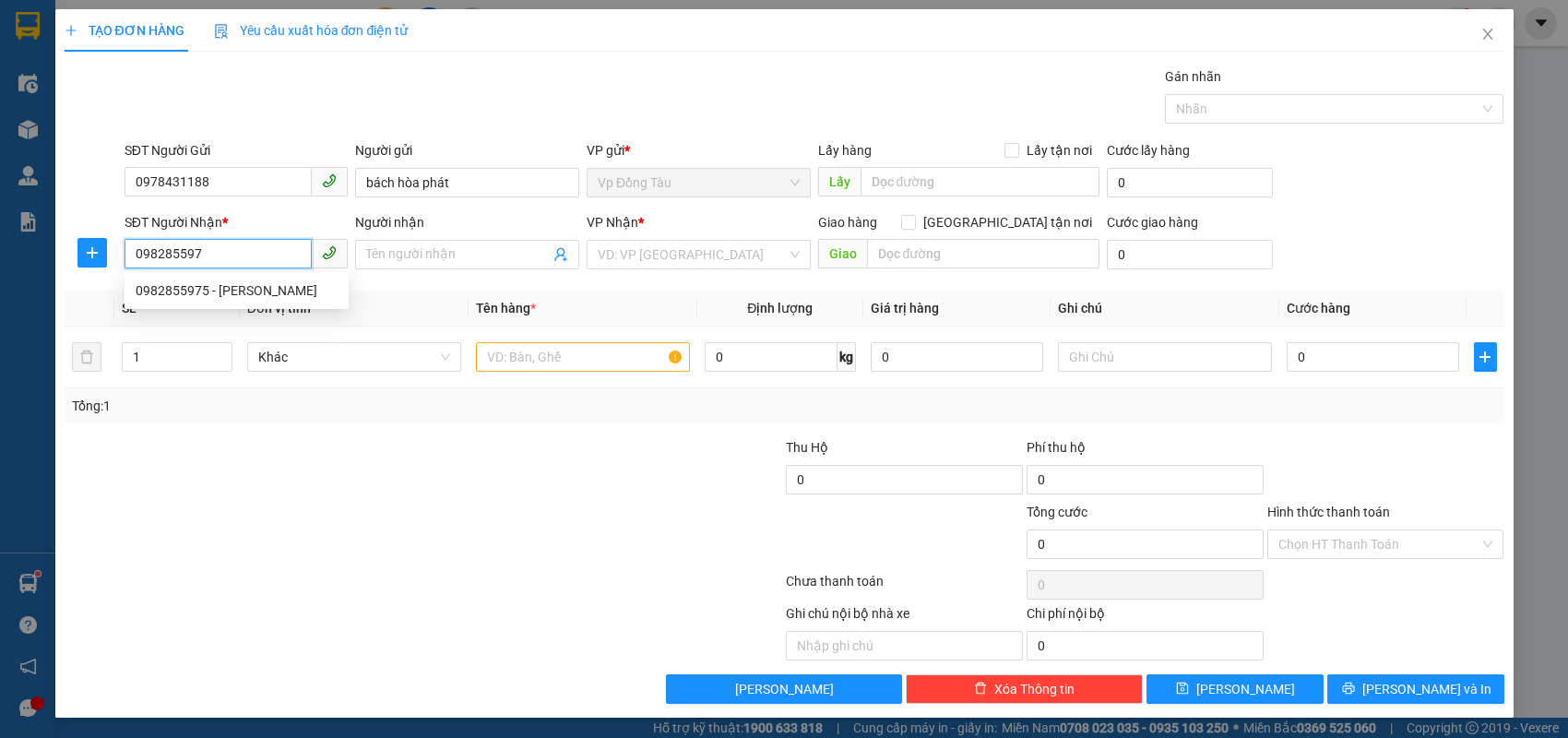
type input "0982855975"
click at [257, 299] on div "0982855975 - [PERSON_NAME]" at bounding box center [236, 290] width 202 height 20
type input "tùng"
type input "0982855975"
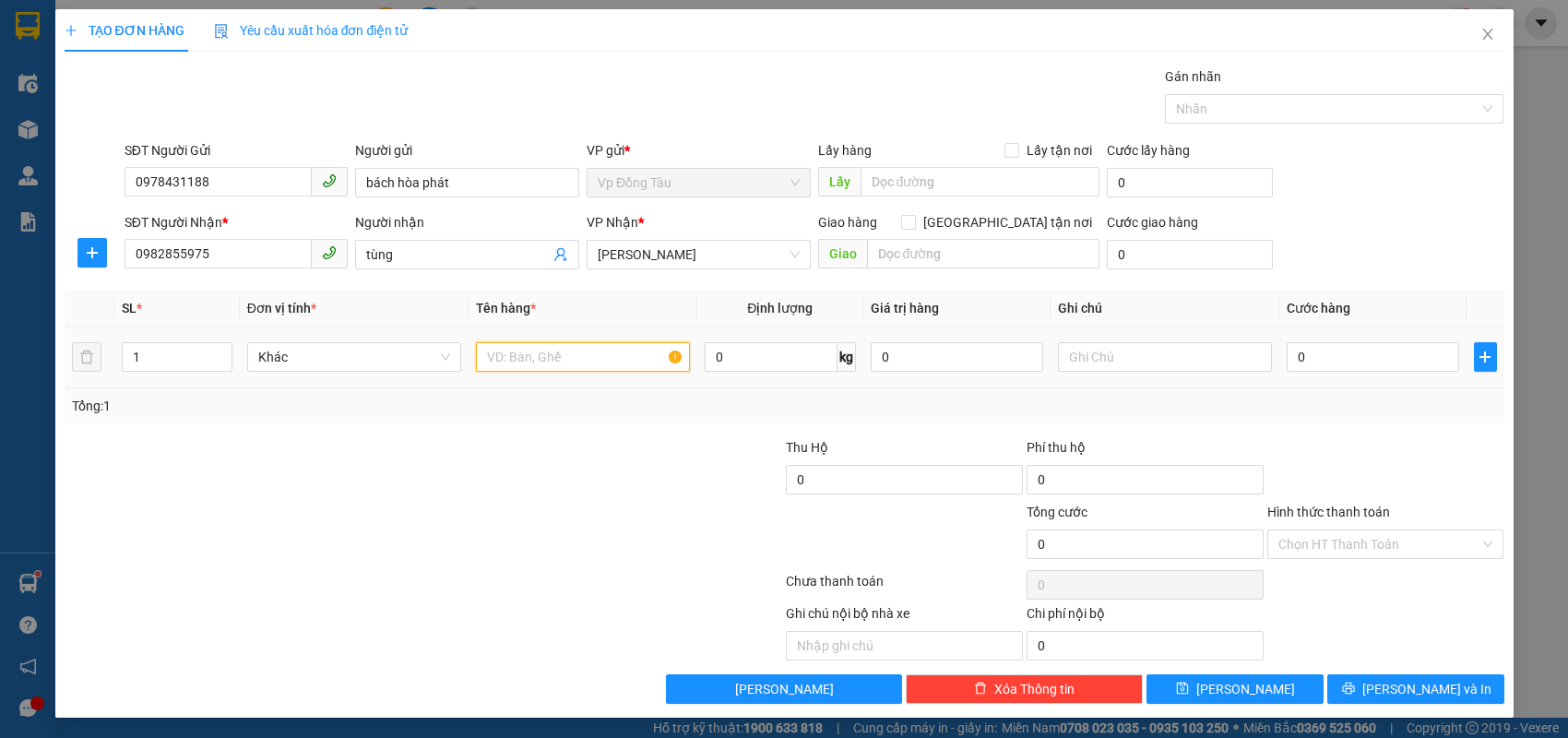
click at [526, 363] on input "text" at bounding box center [584, 357] width 214 height 30
type input "1 ghế"
click at [1344, 359] on input "0" at bounding box center [1373, 357] width 172 height 30
click at [687, 510] on div at bounding box center [664, 535] width 241 height 65
click at [1348, 350] on input "0" at bounding box center [1373, 357] width 172 height 30
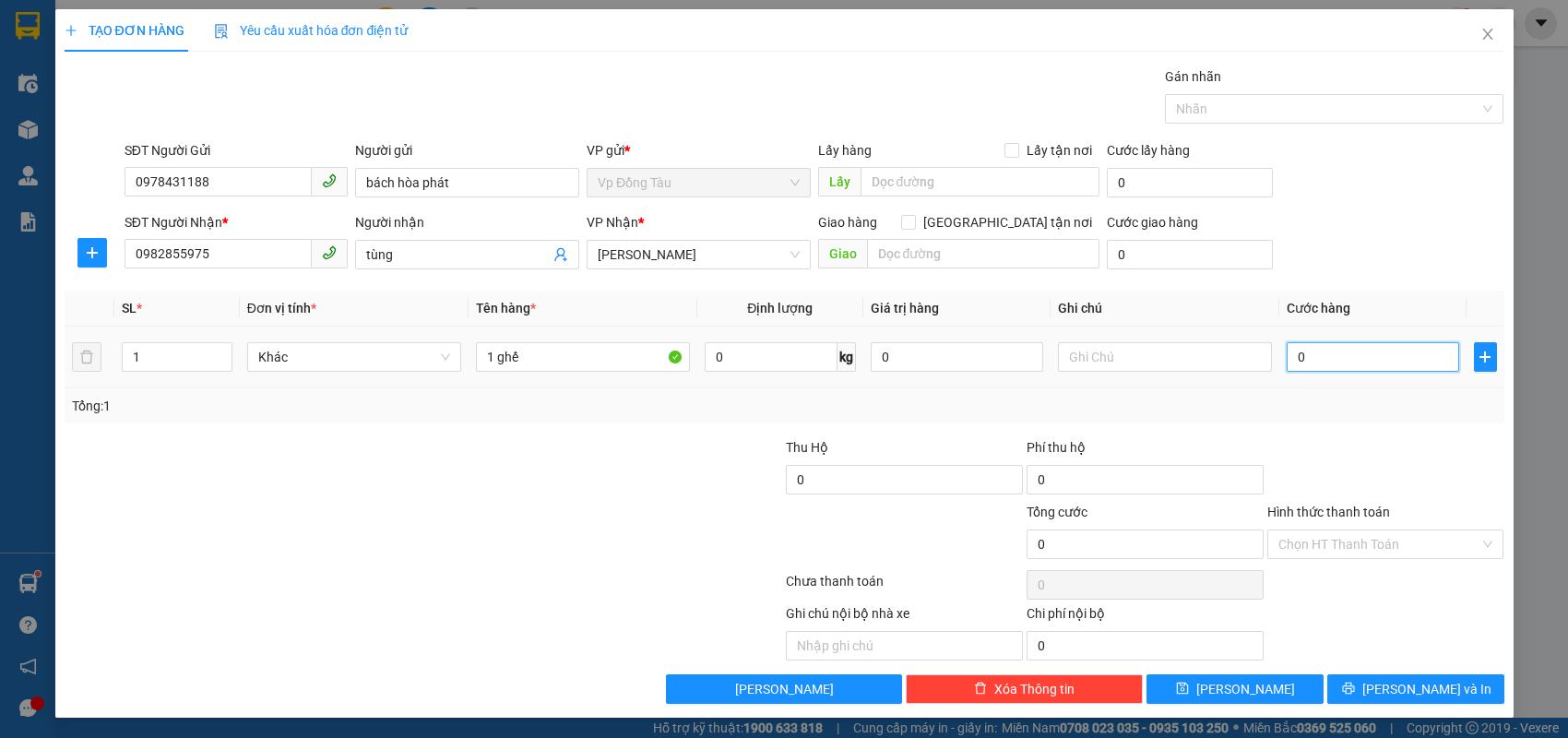
type input "7"
type input "710"
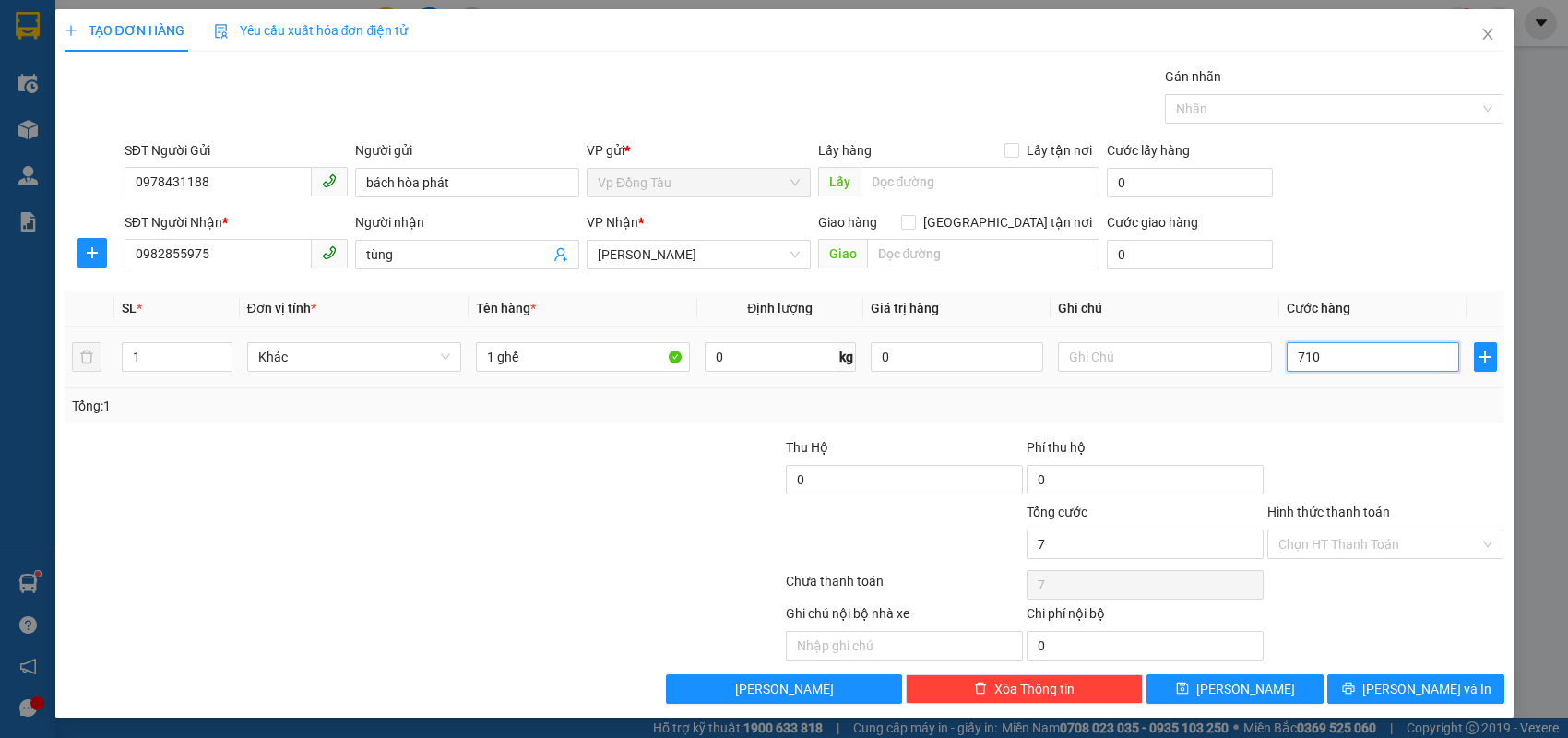
type input "710"
type input "71"
type input "7"
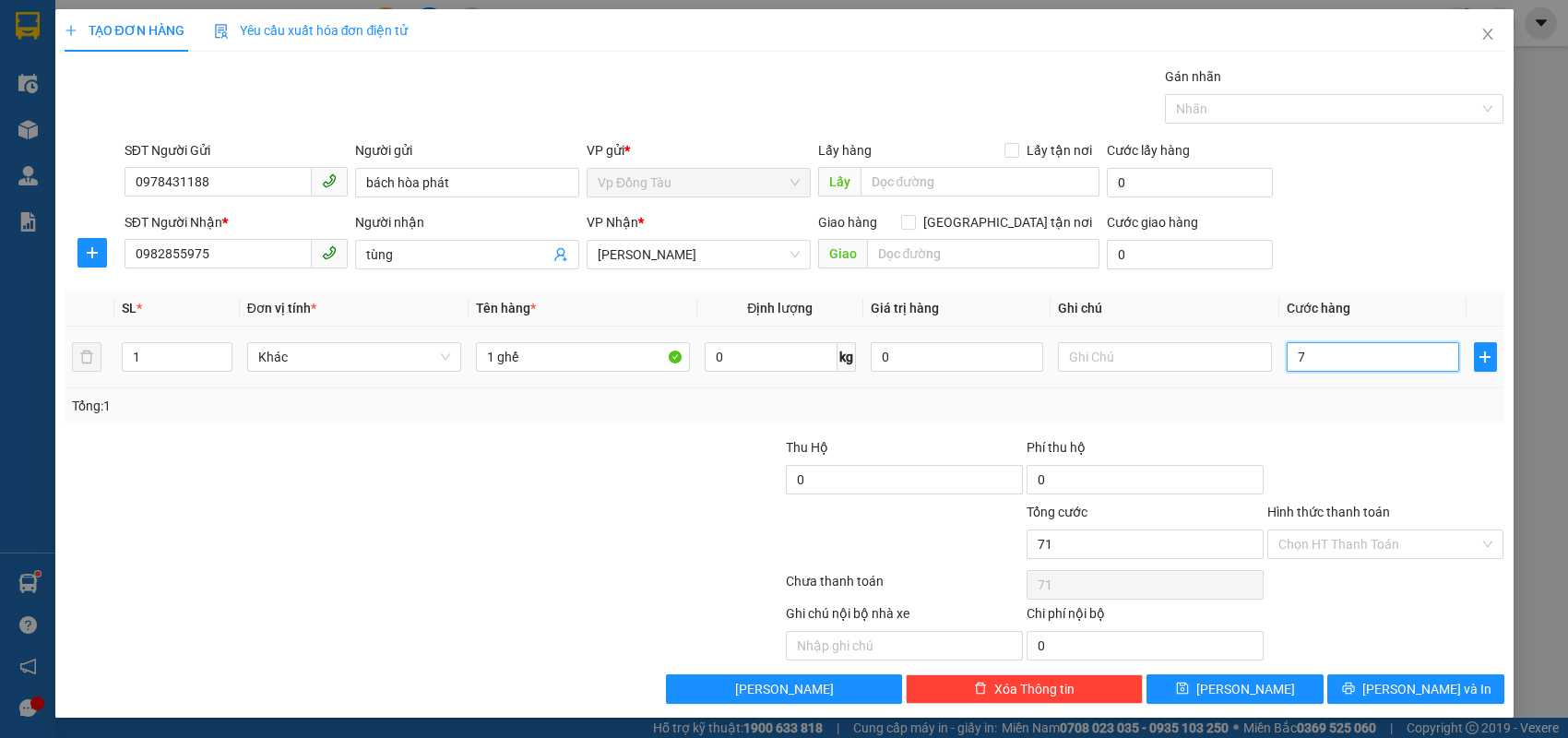
type input "7"
type input "70"
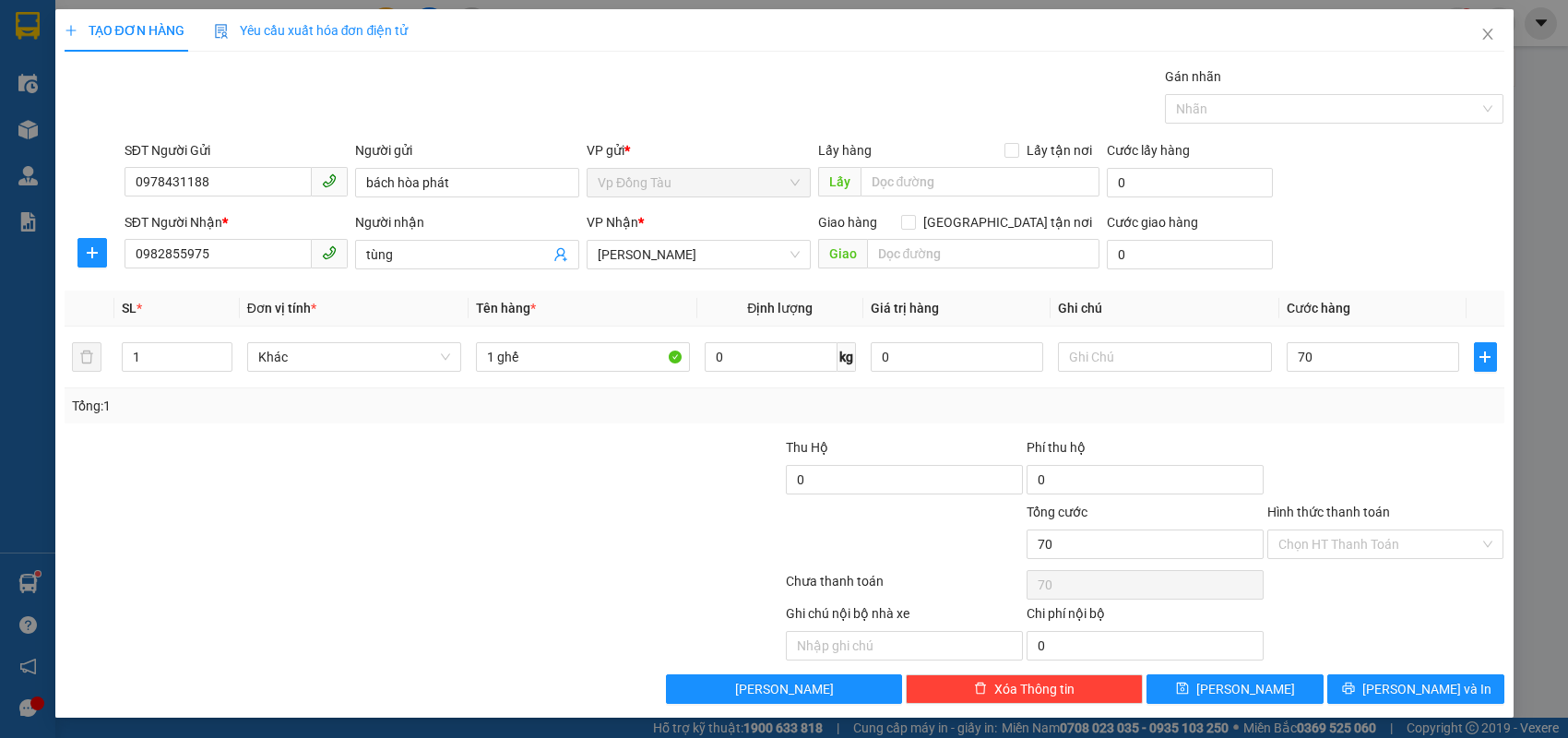
type input "70.000"
click at [1379, 475] on div at bounding box center [1386, 470] width 241 height 65
click at [1355, 358] on input "70.000" at bounding box center [1373, 357] width 172 height 30
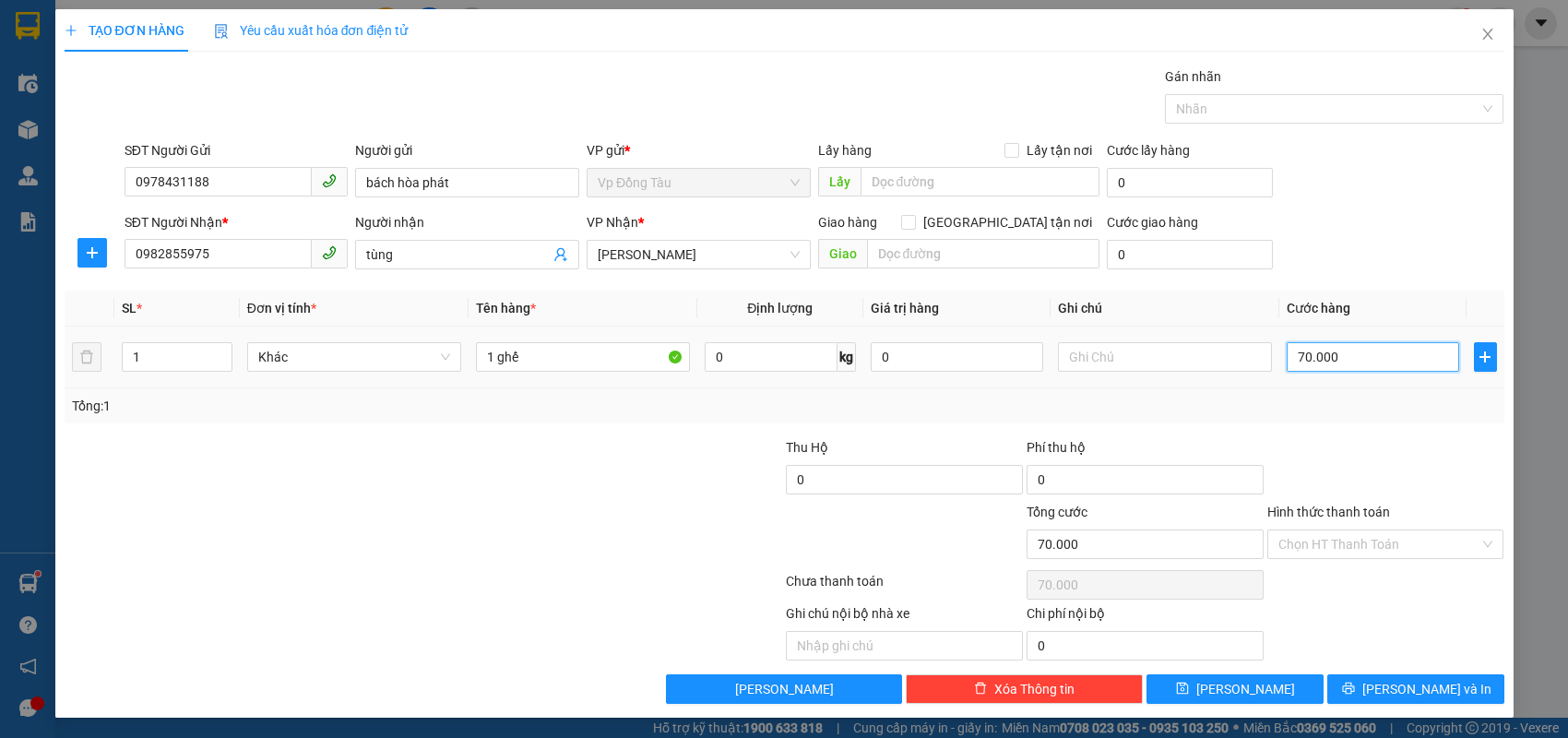
type input "8"
type input "80"
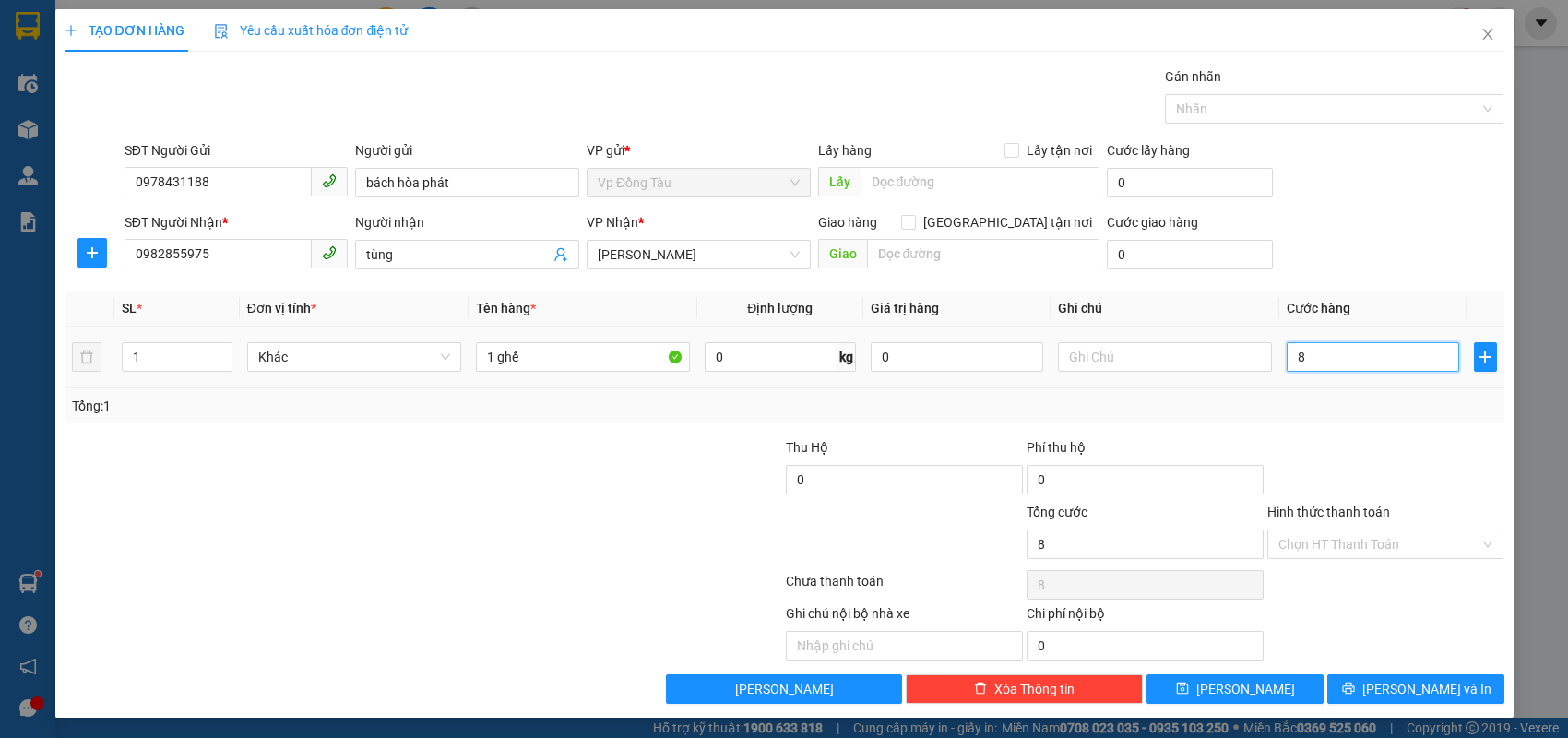
type input "80"
type input "80.000"
click at [1380, 439] on div at bounding box center [1386, 470] width 241 height 65
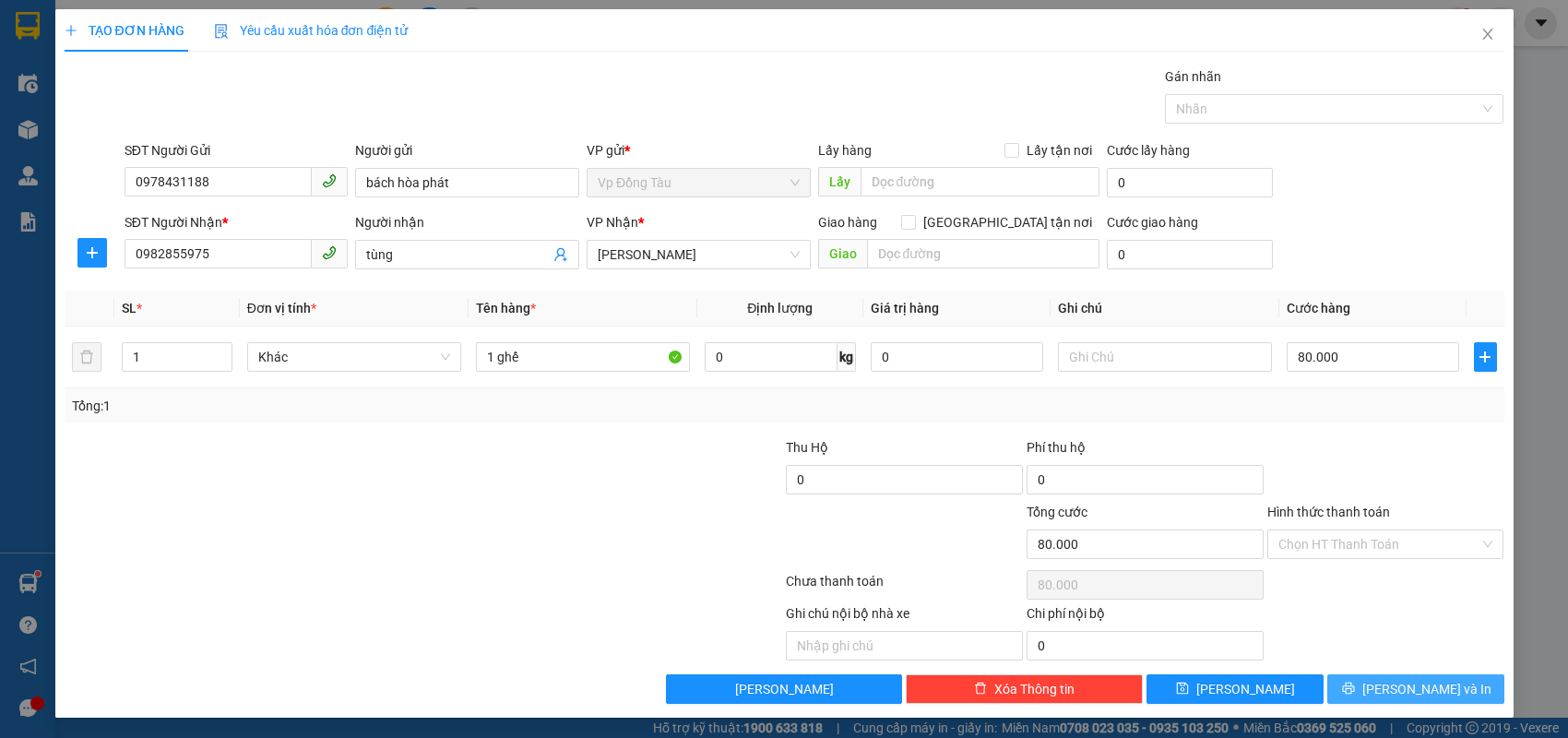
click at [1398, 685] on button "[PERSON_NAME] và In" at bounding box center [1416, 689] width 177 height 30
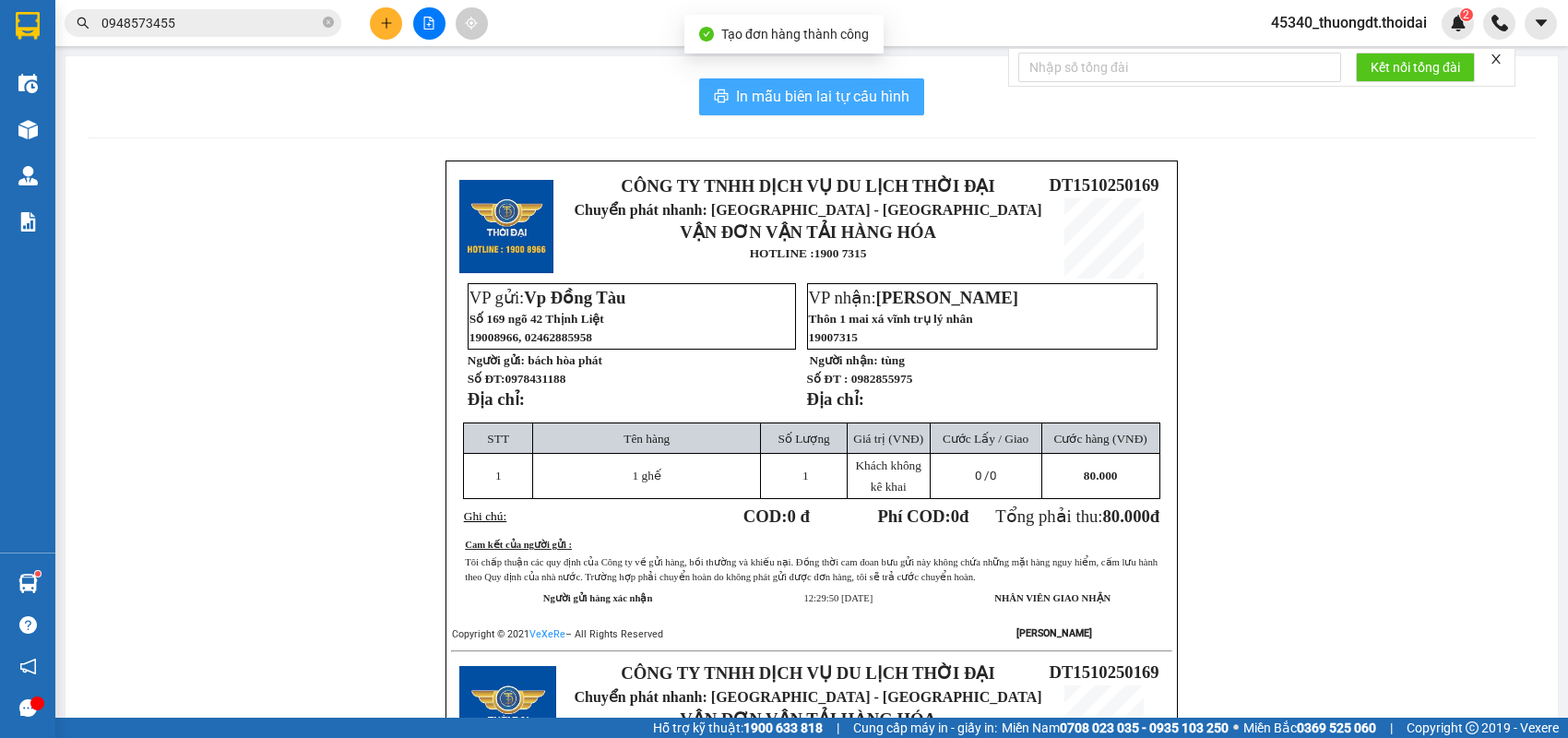
click at [878, 90] on span "In mẫu biên lai tự cấu hình" at bounding box center [823, 97] width 173 height 23
